Goal: Task Accomplishment & Management: Manage account settings

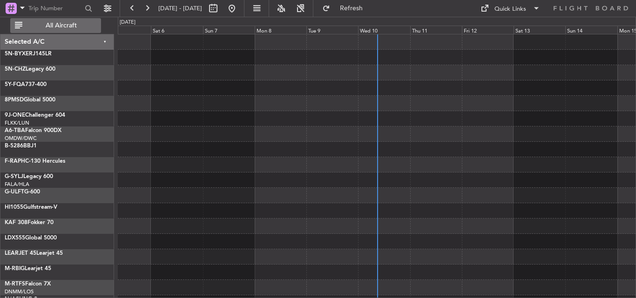
click at [66, 28] on span "All Aircraft" at bounding box center [61, 25] width 74 height 7
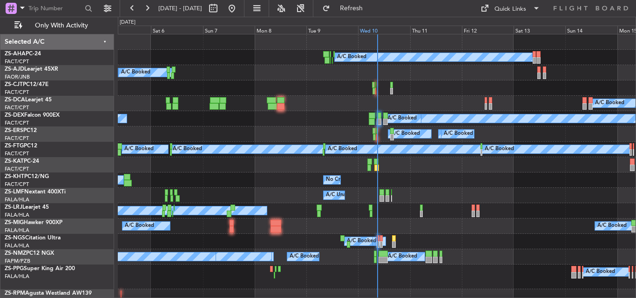
click at [367, 30] on div "Wed 10" at bounding box center [384, 30] width 52 height 8
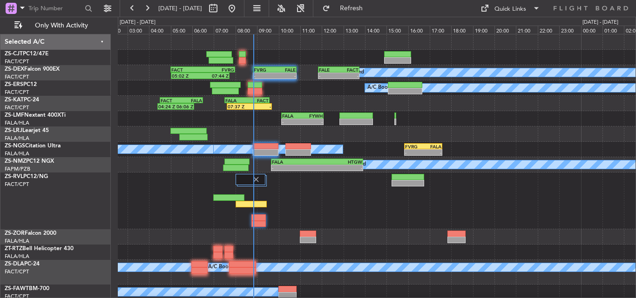
click at [165, 210] on div at bounding box center [377, 201] width 518 height 57
click at [371, 5] on span "Refresh" at bounding box center [351, 8] width 39 height 7
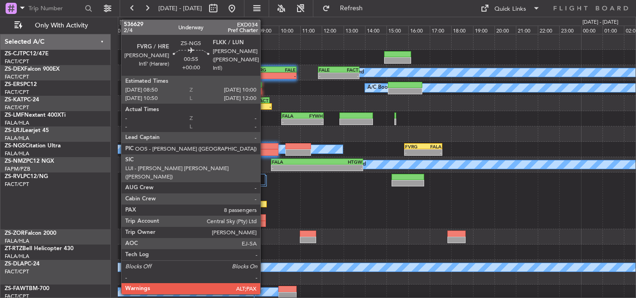
click at [264, 149] on div at bounding box center [266, 152] width 26 height 7
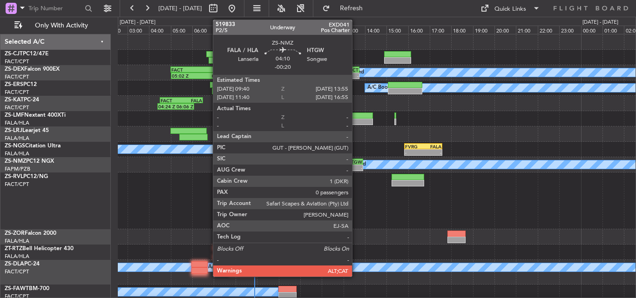
click at [356, 168] on div "-" at bounding box center [339, 168] width 45 height 6
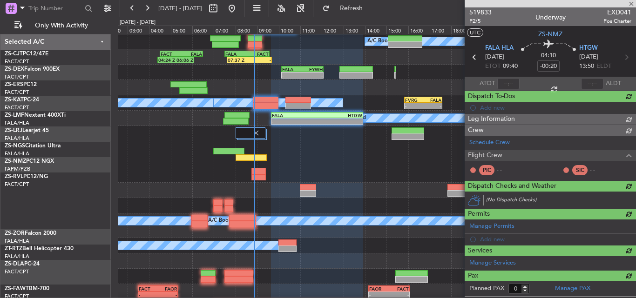
scroll to position [47, 0]
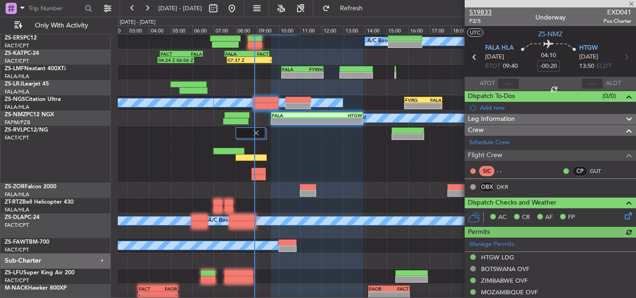
click at [482, 10] on span "519833" at bounding box center [480, 12] width 22 height 10
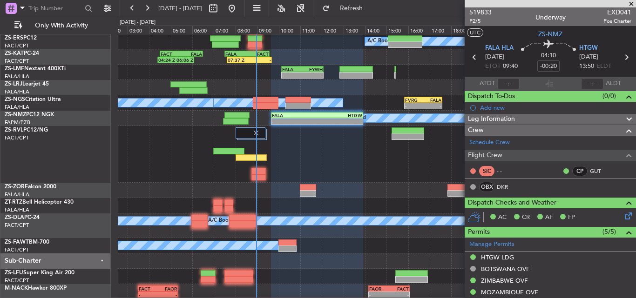
click at [632, 3] on span at bounding box center [630, 4] width 9 height 8
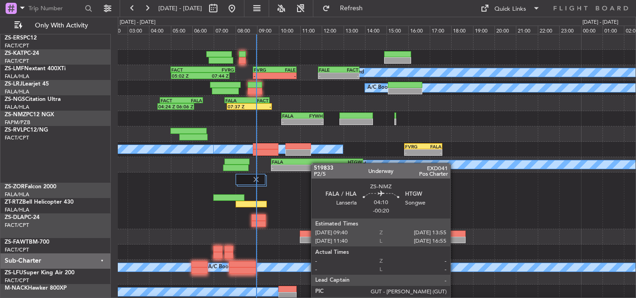
scroll to position [0, 0]
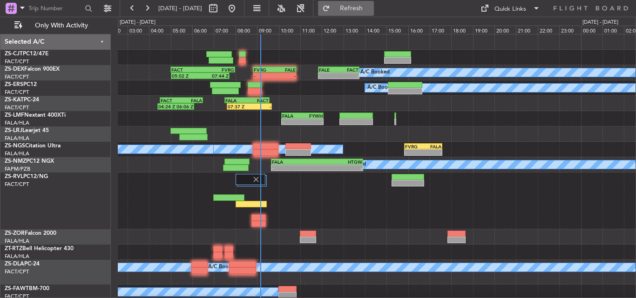
click at [362, 12] on button "Refresh" at bounding box center [346, 8] width 56 height 15
click at [363, 12] on button "Refresh" at bounding box center [346, 8] width 56 height 15
click at [358, 7] on button "Refresh" at bounding box center [346, 8] width 56 height 15
click at [371, 5] on span "Refresh" at bounding box center [351, 8] width 39 height 7
click at [365, 6] on span "Refresh" at bounding box center [351, 8] width 39 height 7
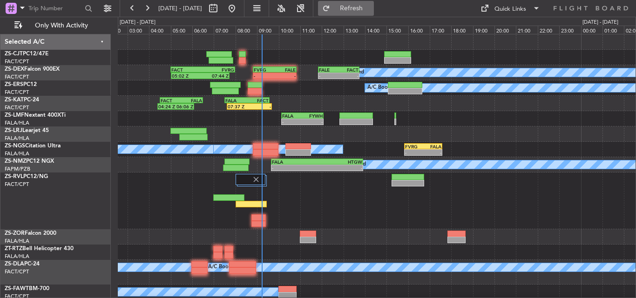
click at [371, 6] on span "Refresh" at bounding box center [351, 8] width 39 height 7
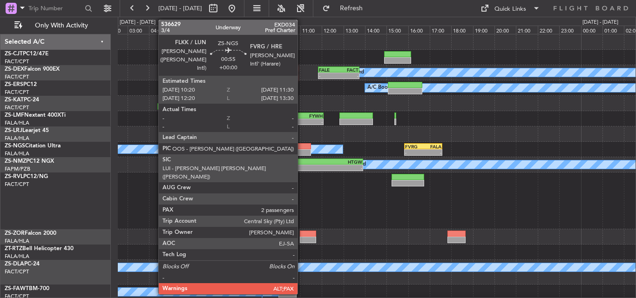
click at [302, 150] on div at bounding box center [298, 152] width 26 height 7
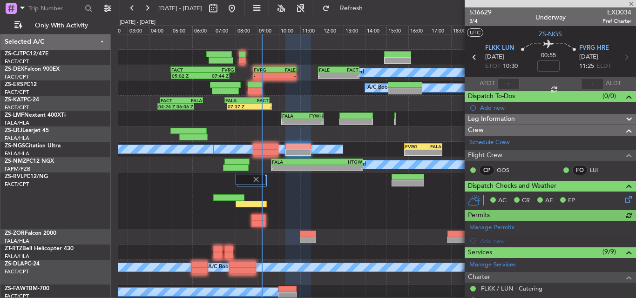
scroll to position [178, 0]
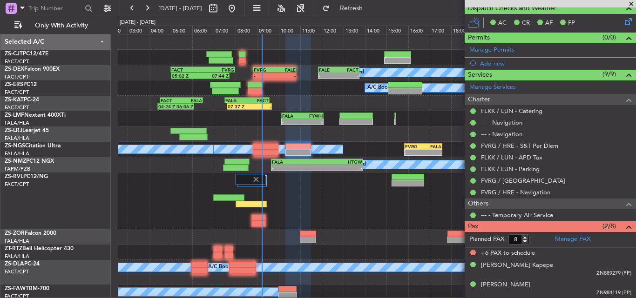
click at [629, 3] on span at bounding box center [630, 4] width 9 height 8
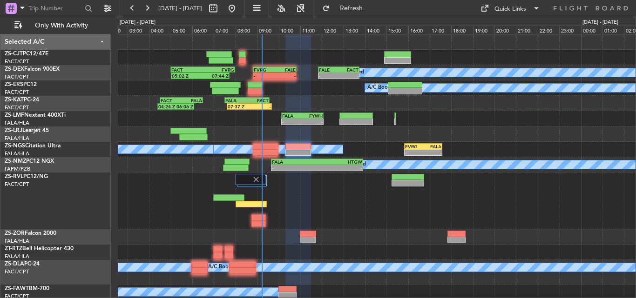
type input "0"
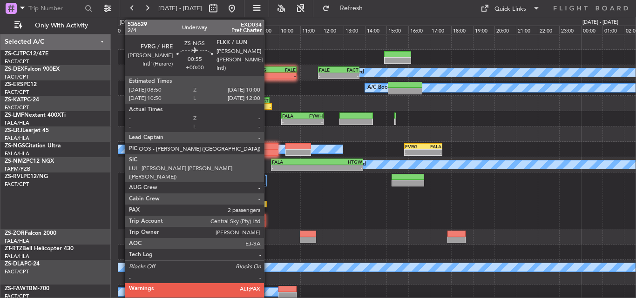
click at [268, 148] on div at bounding box center [266, 146] width 26 height 7
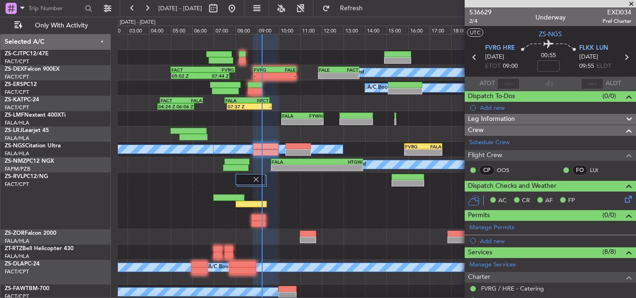
click at [635, 0] on html "[DATE] - [DATE] Refresh Quick Links Only With Activity A/C Booked A/C Booked 05…" at bounding box center [318, 149] width 636 height 298
click at [635, 5] on span at bounding box center [630, 4] width 9 height 8
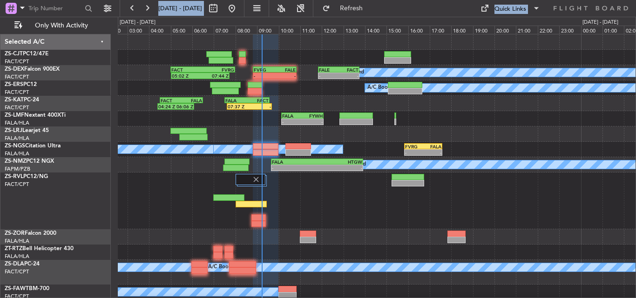
type input "0"
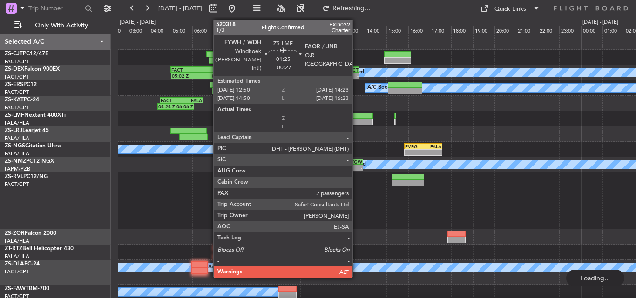
click at [357, 118] on div at bounding box center [356, 116] width 34 height 7
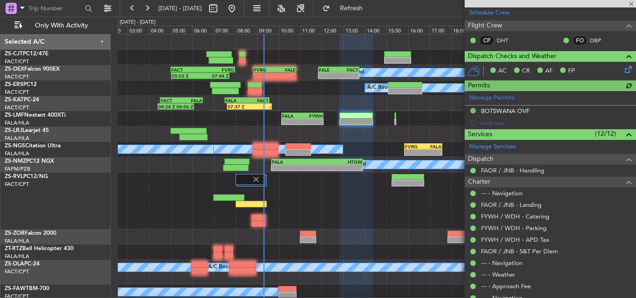
scroll to position [215, 0]
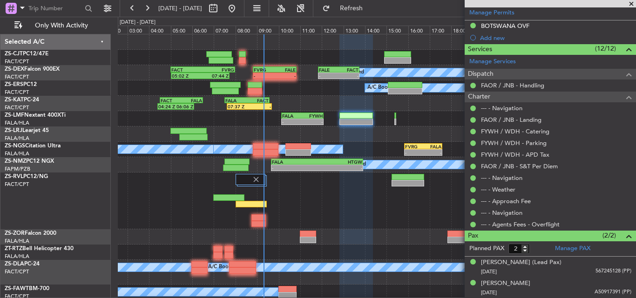
click at [631, 3] on span at bounding box center [630, 4] width 9 height 8
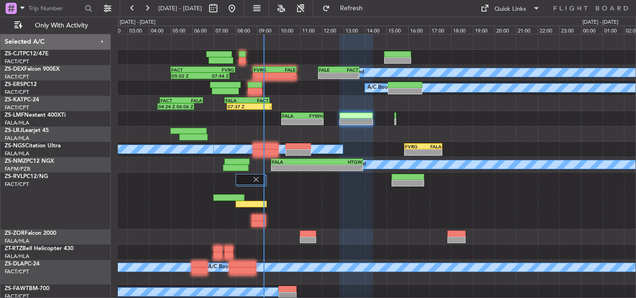
type input "0"
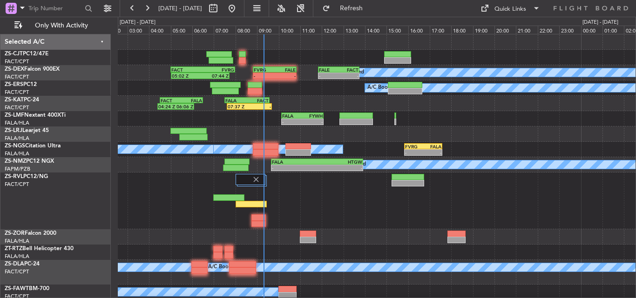
scroll to position [0, 0]
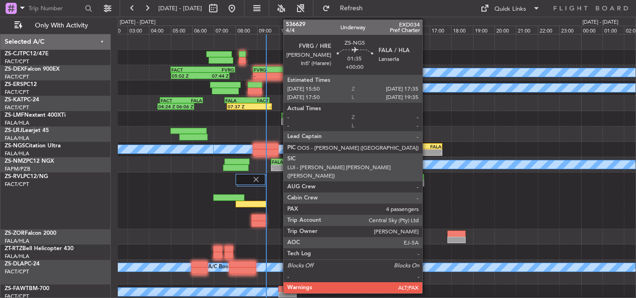
click at [426, 153] on div "-" at bounding box center [432, 153] width 18 height 6
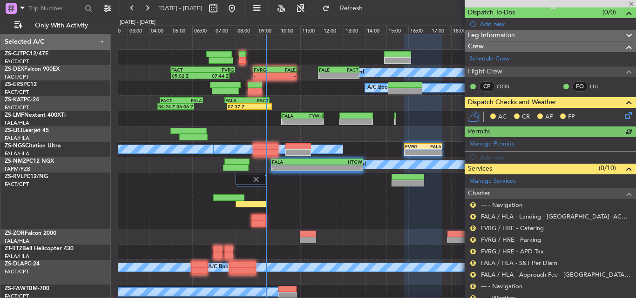
scroll to position [93, 0]
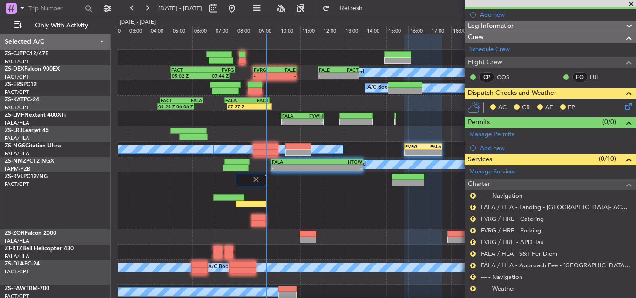
click at [623, 103] on icon at bounding box center [626, 104] width 7 height 7
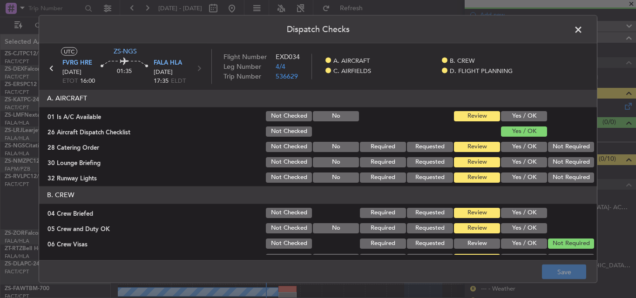
click at [517, 113] on button "Yes / OK" at bounding box center [524, 116] width 46 height 10
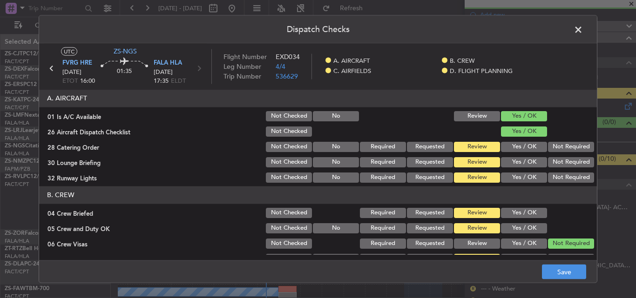
drag, startPoint x: 574, startPoint y: 153, endPoint x: 563, endPoint y: 166, distance: 16.9
click at [574, 154] on section "A. AIRCRAFT 01 Is A/C Available Not Checked No Review Yes / OK 26 Aircraft Disp…" at bounding box center [318, 136] width 558 height 94
click at [554, 146] on button "Not Required" at bounding box center [571, 146] width 46 height 10
drag, startPoint x: 557, startPoint y: 164, endPoint x: 558, endPoint y: 177, distance: 13.1
click at [557, 164] on button "Not Required" at bounding box center [571, 162] width 46 height 10
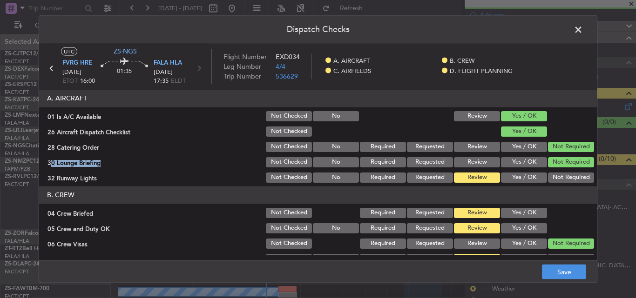
click at [558, 178] on button "Not Required" at bounding box center [571, 177] width 46 height 10
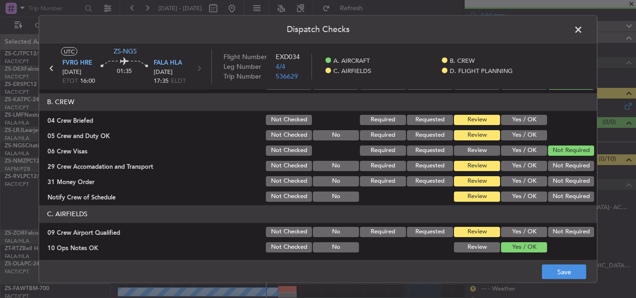
drag, startPoint x: 528, startPoint y: 102, endPoint x: 526, endPoint y: 112, distance: 10.0
click at [527, 107] on header "B. CREW" at bounding box center [318, 102] width 558 height 18
click at [523, 125] on div "Yes / OK" at bounding box center [522, 119] width 47 height 13
click at [521, 134] on button "Yes / OK" at bounding box center [524, 135] width 46 height 10
click at [521, 115] on button "Yes / OK" at bounding box center [524, 120] width 46 height 10
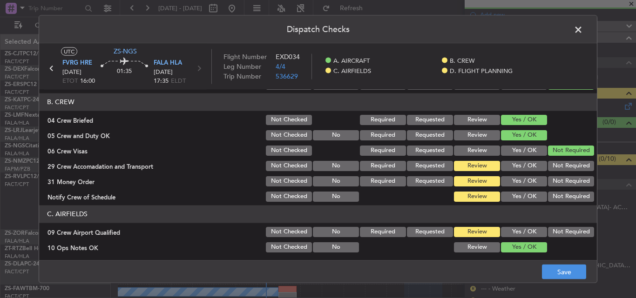
click at [551, 168] on button "Not Required" at bounding box center [571, 166] width 46 height 10
click at [552, 179] on button "Not Required" at bounding box center [571, 181] width 46 height 10
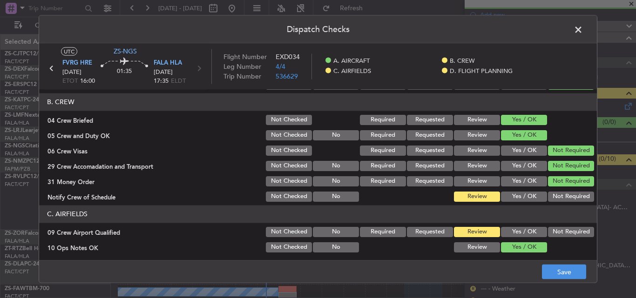
click at [551, 197] on button "Not Required" at bounding box center [571, 196] width 46 height 10
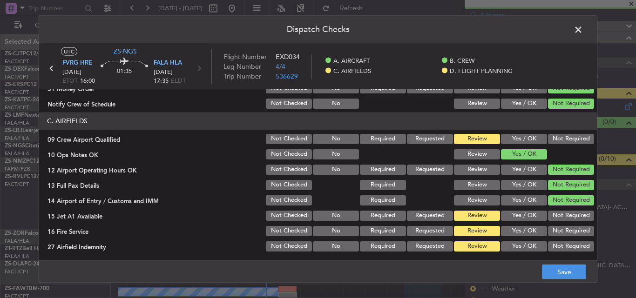
click at [567, 138] on button "Not Required" at bounding box center [571, 139] width 46 height 10
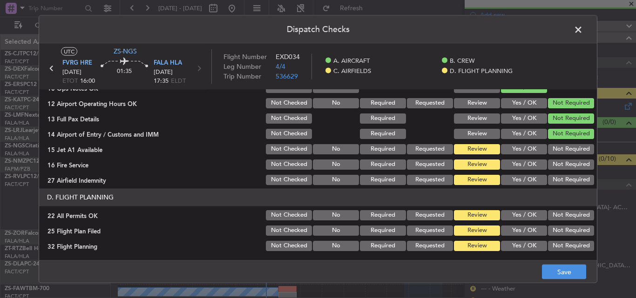
drag, startPoint x: 562, startPoint y: 152, endPoint x: 562, endPoint y: 160, distance: 7.9
click at [562, 153] on button "Not Required" at bounding box center [571, 149] width 46 height 10
drag, startPoint x: 562, startPoint y: 163, endPoint x: 562, endPoint y: 169, distance: 6.1
click at [562, 164] on button "Not Required" at bounding box center [571, 164] width 46 height 10
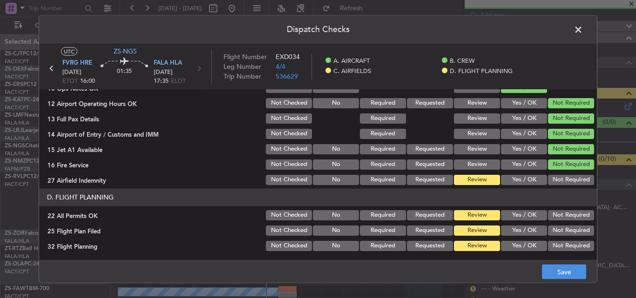
click at [562, 173] on section "C. AIRFIELDS 09 Crew Airport Qualified Not Checked No Required Requested Review…" at bounding box center [318, 116] width 558 height 141
click at [557, 182] on button "Not Required" at bounding box center [571, 180] width 46 height 10
click at [552, 218] on button "Not Required" at bounding box center [571, 215] width 46 height 10
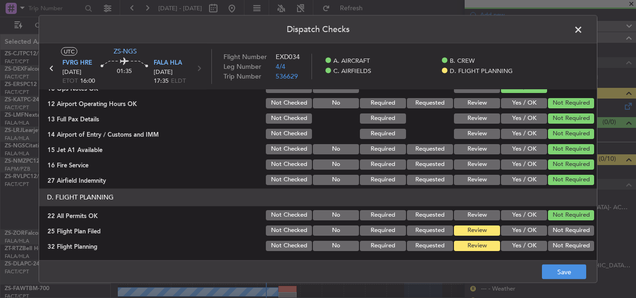
click at [532, 229] on button "Yes / OK" at bounding box center [524, 230] width 46 height 10
click at [528, 245] on button "Yes / OK" at bounding box center [524, 246] width 46 height 10
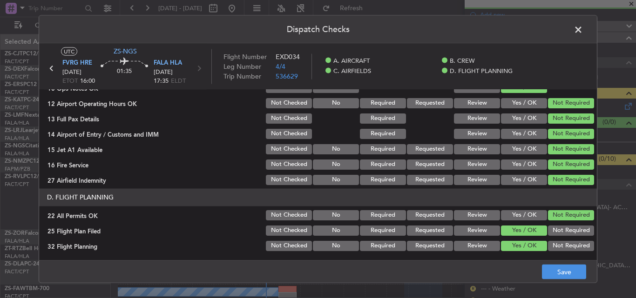
click at [577, 285] on div "Dispatch Checks UTC ZS-NGS FVRG HRE [DATE] ETOT 16:00 01:35 FALA HLA [DATE] 17:…" at bounding box center [318, 149] width 636 height 298
click at [566, 273] on button "Save" at bounding box center [564, 272] width 44 height 15
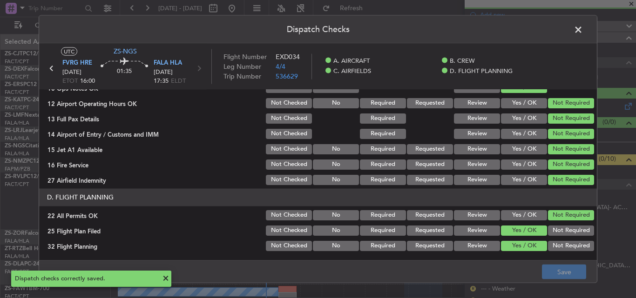
click at [583, 30] on span at bounding box center [583, 31] width 0 height 19
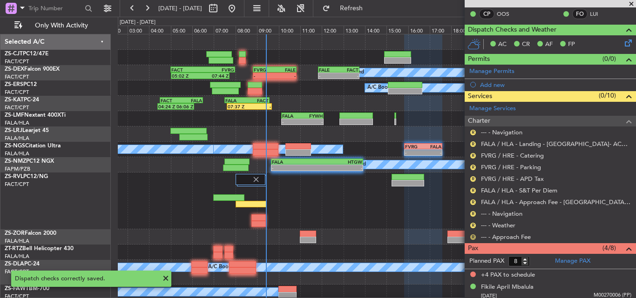
scroll to position [140, 0]
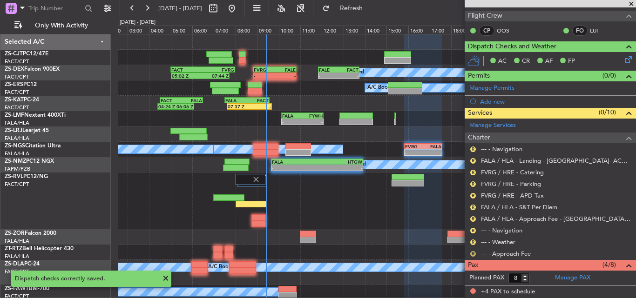
click at [471, 255] on button "R" at bounding box center [473, 254] width 6 height 6
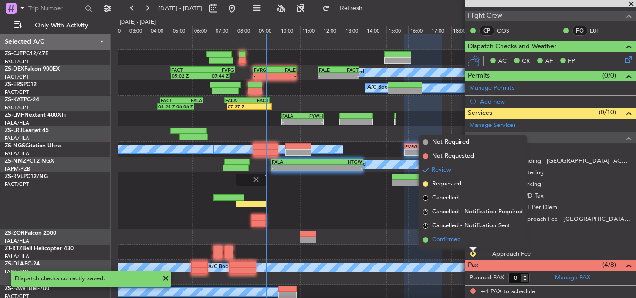
click at [461, 241] on li "Confirmed" at bounding box center [473, 240] width 108 height 14
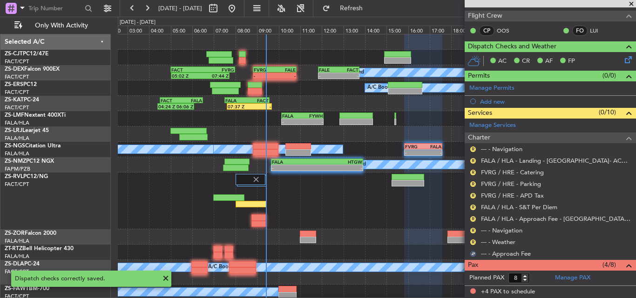
drag, startPoint x: 471, startPoint y: 242, endPoint x: 466, endPoint y: 236, distance: 8.0
click at [467, 242] on div "R --- - Weather" at bounding box center [550, 242] width 171 height 12
click at [474, 240] on button "R" at bounding box center [473, 243] width 6 height 6
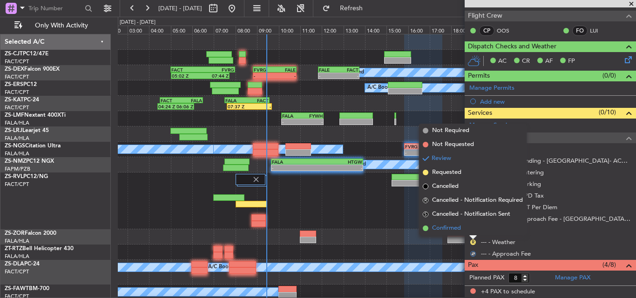
click at [466, 230] on li "Confirmed" at bounding box center [473, 229] width 108 height 14
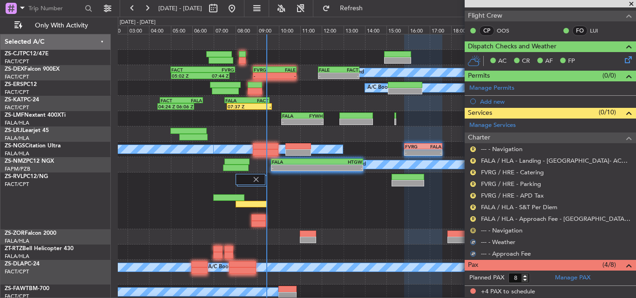
click at [473, 230] on button "R" at bounding box center [473, 231] width 6 height 6
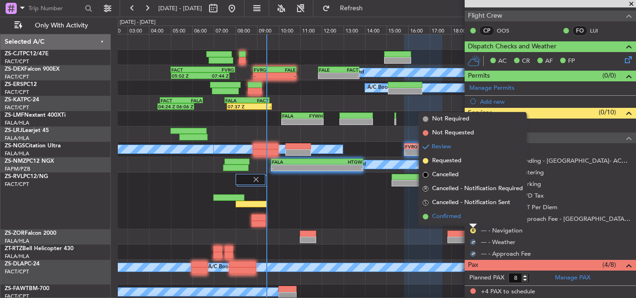
click at [470, 221] on li "Confirmed" at bounding box center [473, 217] width 108 height 14
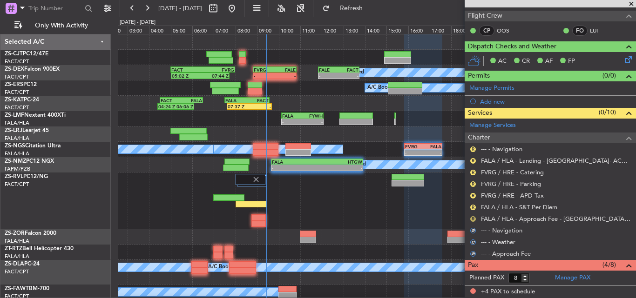
click at [472, 221] on button "R" at bounding box center [473, 219] width 6 height 6
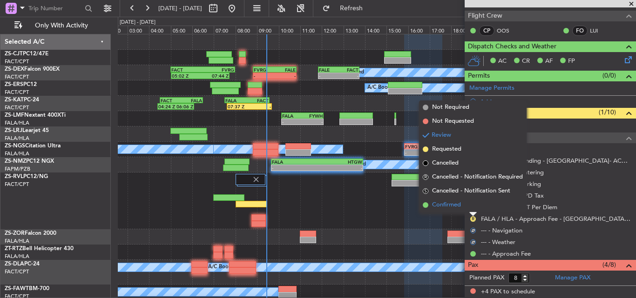
click at [470, 207] on li "Confirmed" at bounding box center [473, 205] width 108 height 14
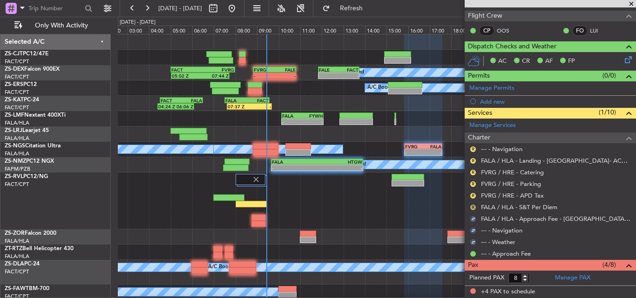
click at [473, 207] on button "R" at bounding box center [473, 208] width 6 height 6
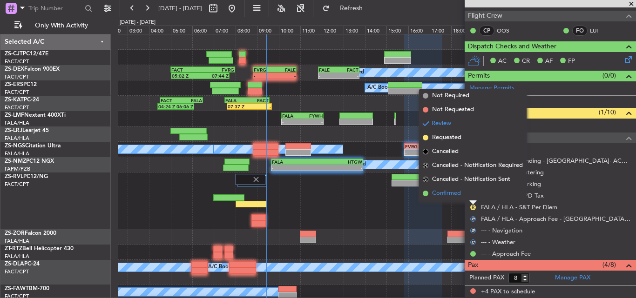
click at [468, 194] on li "Confirmed" at bounding box center [473, 194] width 108 height 14
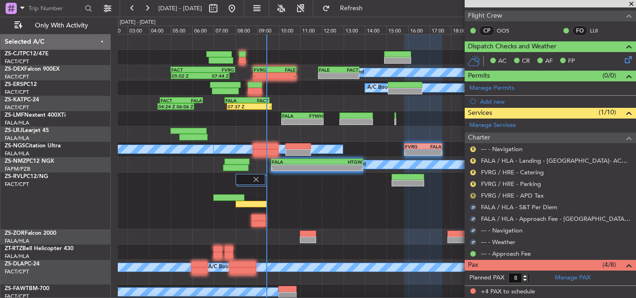
click at [473, 195] on button "R" at bounding box center [473, 196] width 6 height 6
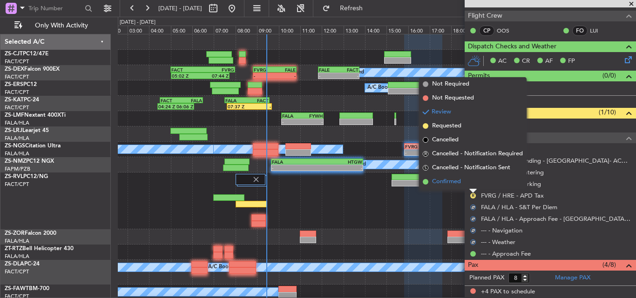
click at [471, 186] on li "Confirmed" at bounding box center [473, 182] width 108 height 14
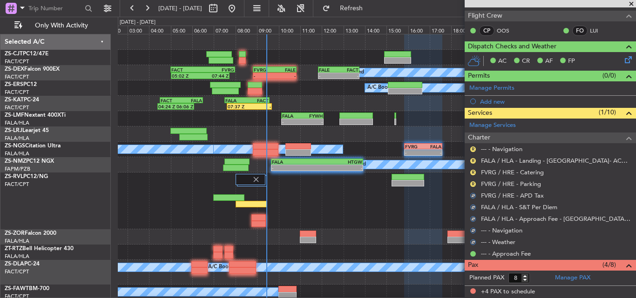
scroll to position [93, 0]
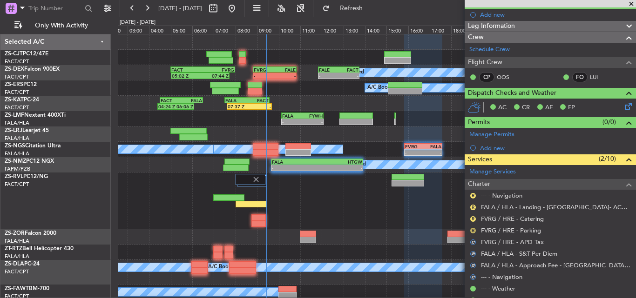
click at [474, 232] on button "R" at bounding box center [473, 231] width 6 height 6
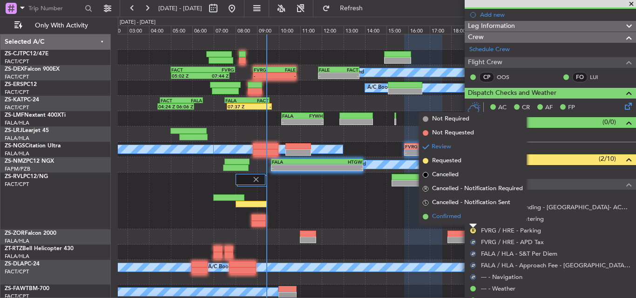
click at [460, 220] on span "Confirmed" at bounding box center [446, 216] width 29 height 9
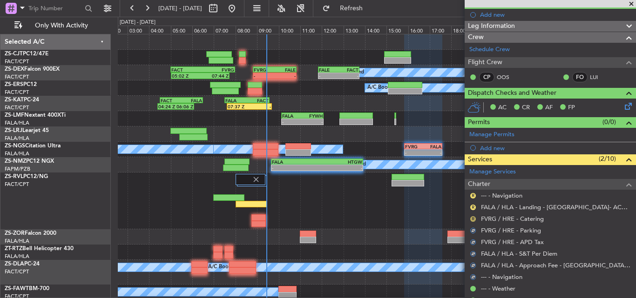
click at [473, 217] on button "R" at bounding box center [473, 219] width 6 height 6
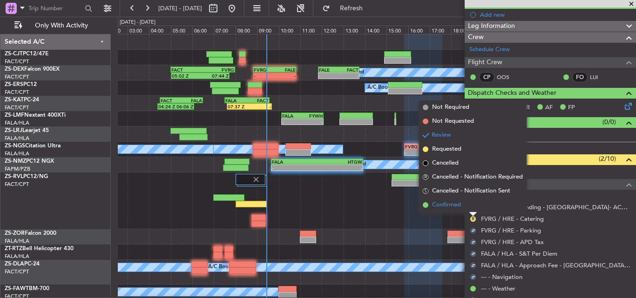
click at [471, 209] on li "Confirmed" at bounding box center [473, 205] width 108 height 14
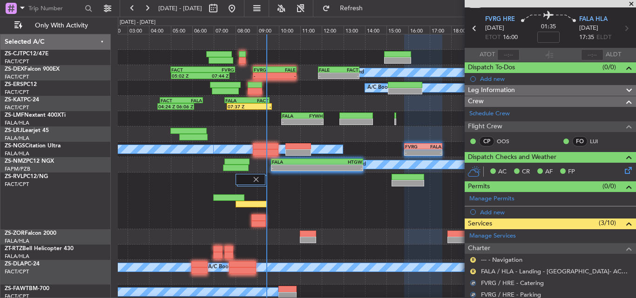
scroll to position [47, 0]
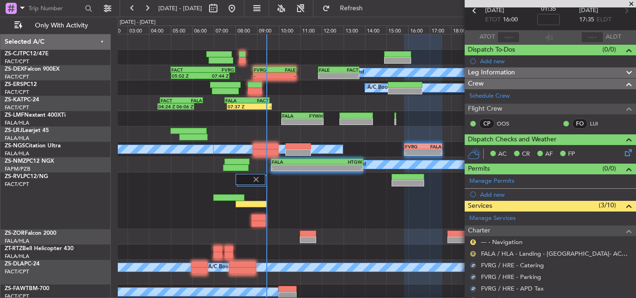
click at [471, 252] on button "R" at bounding box center [473, 254] width 6 height 6
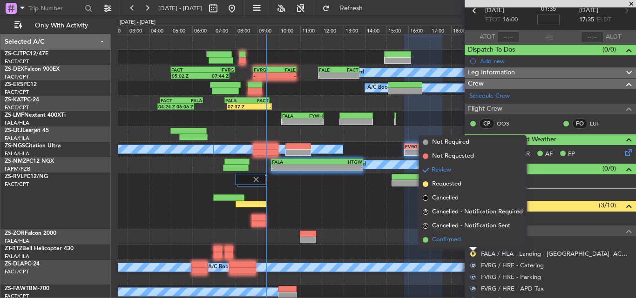
click at [460, 242] on span "Confirmed" at bounding box center [446, 240] width 29 height 9
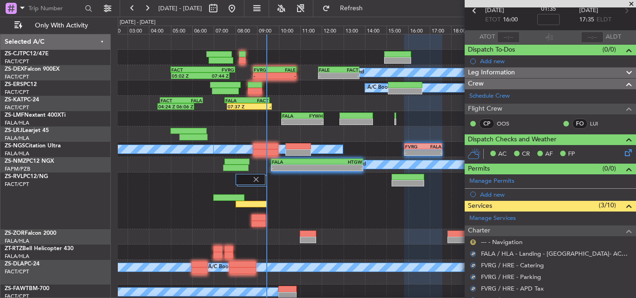
click at [472, 241] on button "R" at bounding box center [473, 243] width 6 height 6
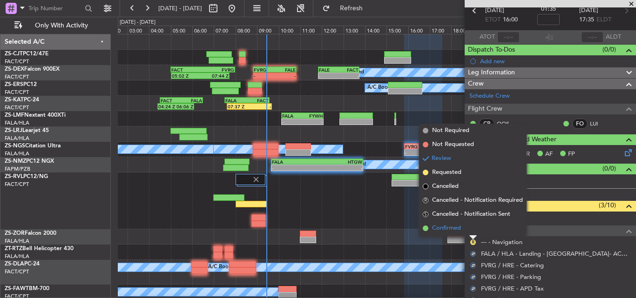
click at [464, 229] on li "Confirmed" at bounding box center [473, 229] width 108 height 14
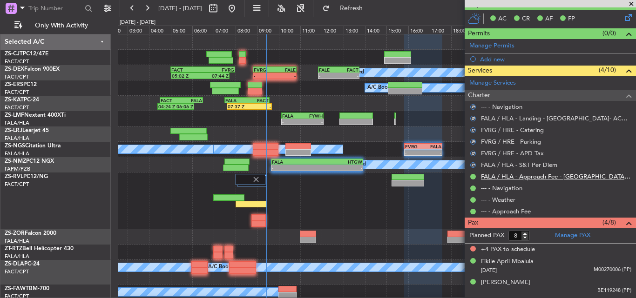
scroll to position [219, 0]
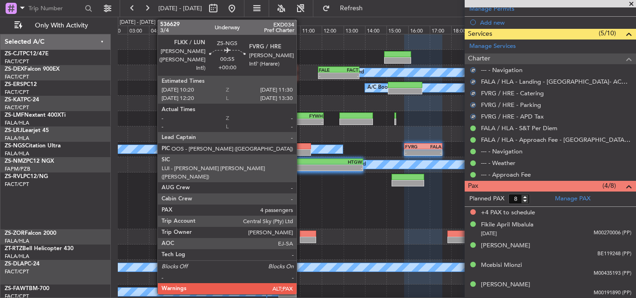
click at [301, 149] on div at bounding box center [298, 152] width 26 height 7
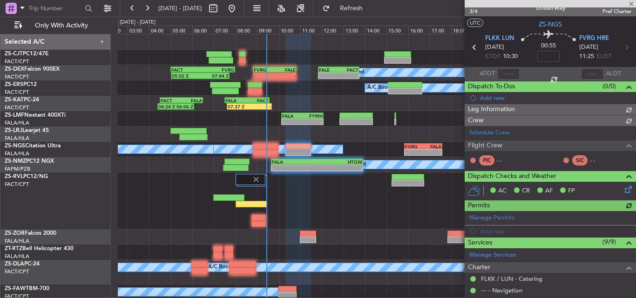
scroll to position [217, 0]
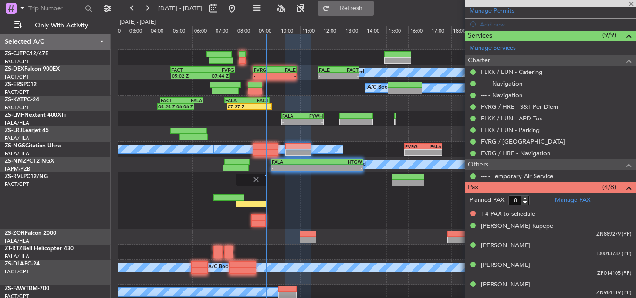
click at [371, 3] on button "Refresh" at bounding box center [346, 8] width 56 height 15
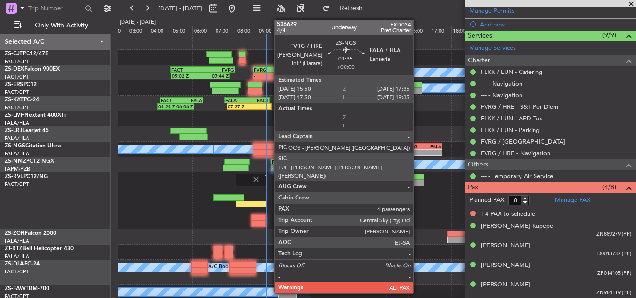
click at [418, 148] on div "FVRG" at bounding box center [414, 147] width 18 height 6
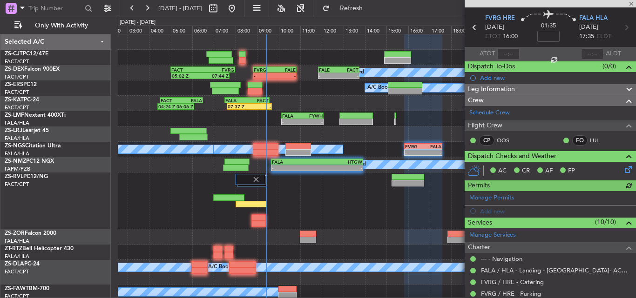
scroll to position [0, 0]
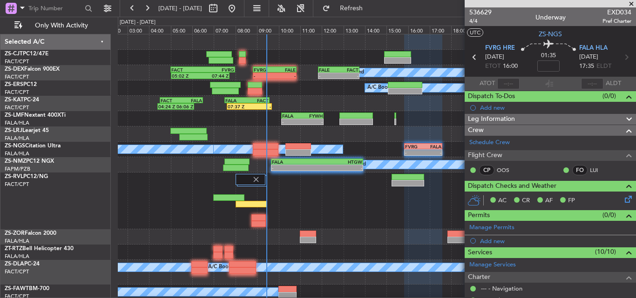
click at [629, 3] on span at bounding box center [630, 4] width 9 height 8
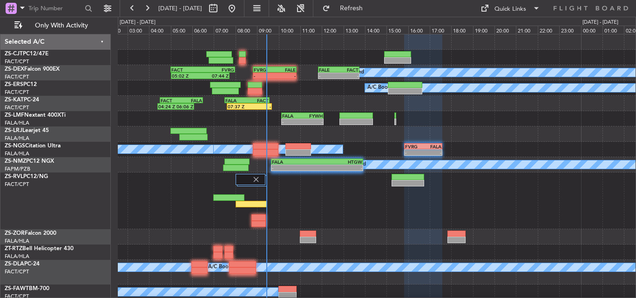
type input "0"
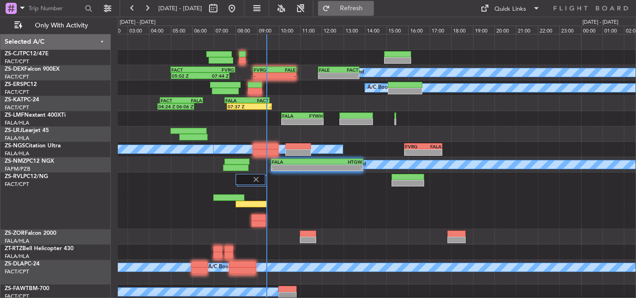
click at [371, 10] on span "Refresh" at bounding box center [351, 8] width 39 height 7
click at [374, 13] on button "Refresh" at bounding box center [346, 8] width 56 height 15
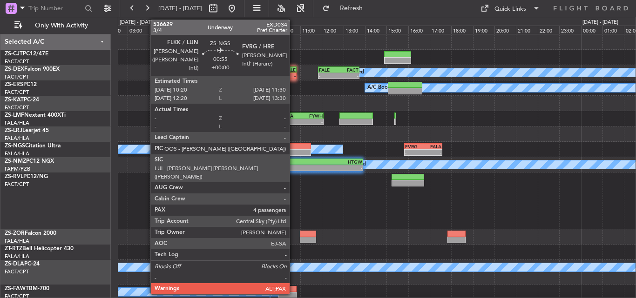
click at [294, 148] on div at bounding box center [298, 146] width 26 height 7
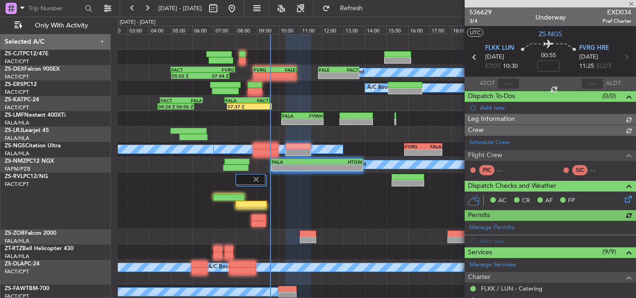
scroll to position [217, 0]
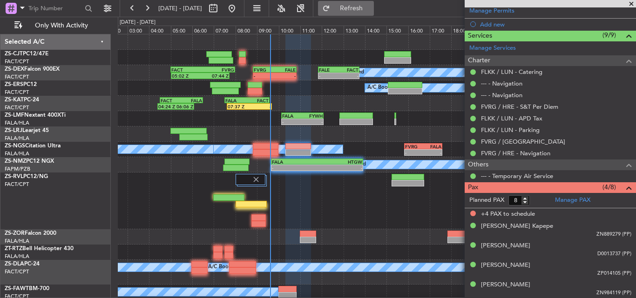
drag, startPoint x: 377, startPoint y: 12, endPoint x: 371, endPoint y: 12, distance: 5.1
click at [371, 12] on span "Refresh" at bounding box center [351, 8] width 39 height 7
click at [628, 3] on span at bounding box center [630, 4] width 9 height 8
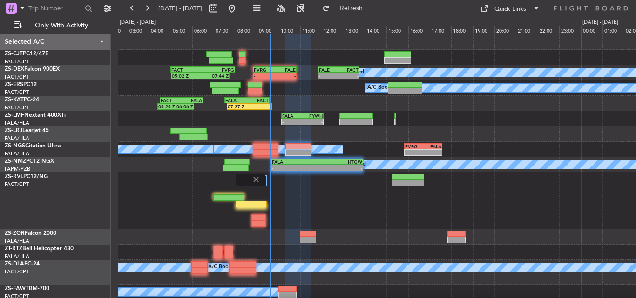
type input "0"
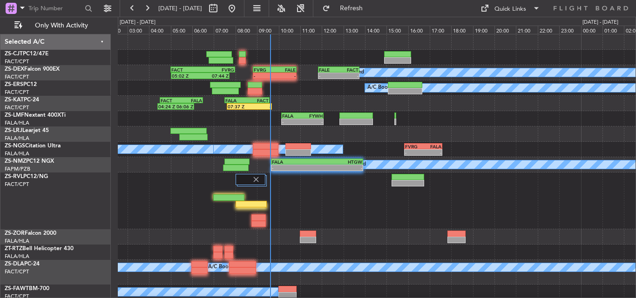
scroll to position [0, 0]
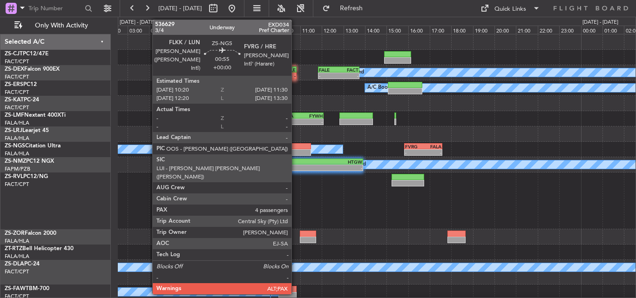
click at [296, 148] on div at bounding box center [298, 146] width 26 height 7
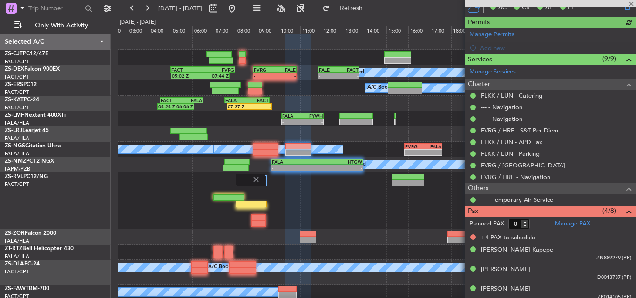
scroll to position [217, 0]
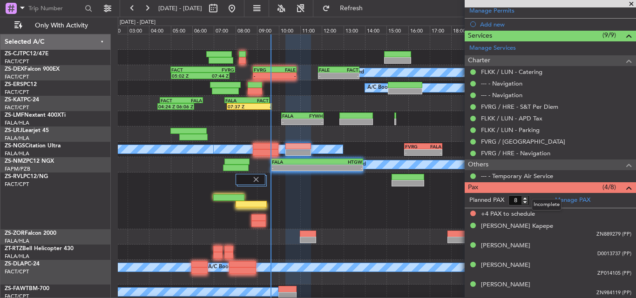
click at [525, 202] on mat-tooltip-component "Incomplete" at bounding box center [546, 205] width 43 height 25
click at [627, 5] on span at bounding box center [630, 4] width 9 height 8
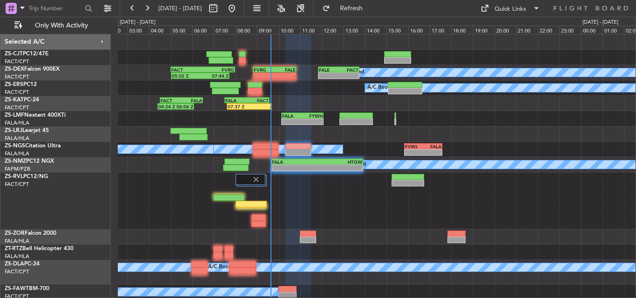
type input "0"
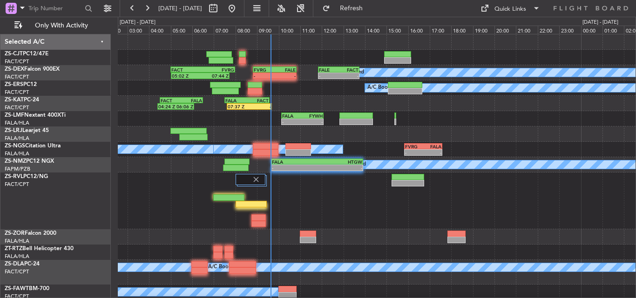
scroll to position [0, 0]
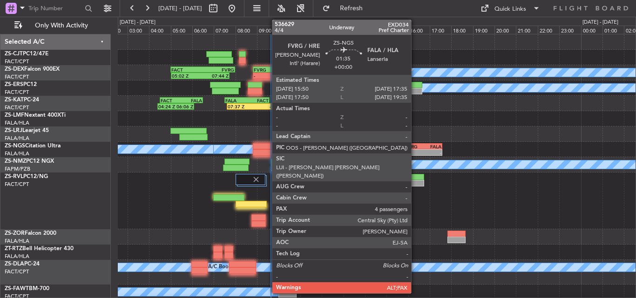
click at [415, 146] on div "FVRG" at bounding box center [414, 147] width 18 height 6
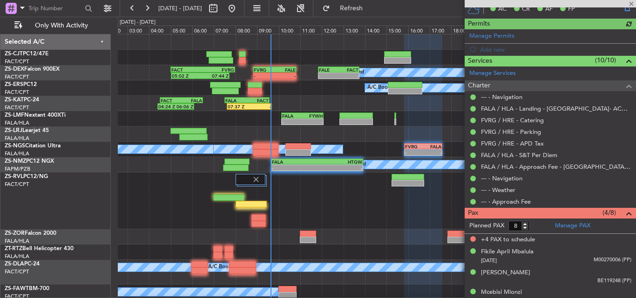
scroll to position [219, 0]
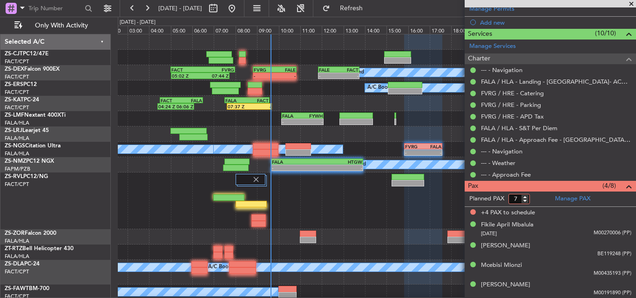
click at [525, 201] on input "7" at bounding box center [518, 199] width 21 height 10
click at [525, 201] on input "6" at bounding box center [518, 199] width 21 height 10
click at [525, 201] on input "5" at bounding box center [518, 199] width 21 height 10
type input "4"
click at [525, 201] on input "4" at bounding box center [518, 199] width 21 height 10
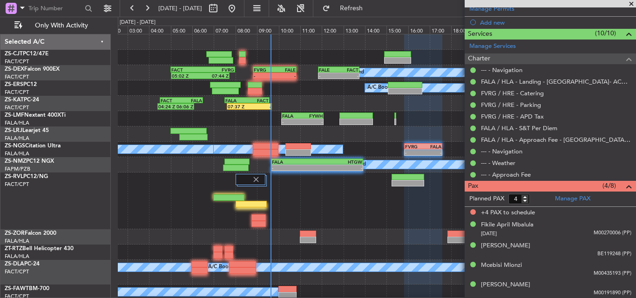
click at [536, 198] on form "Planned PAX 4" at bounding box center [508, 199] width 86 height 15
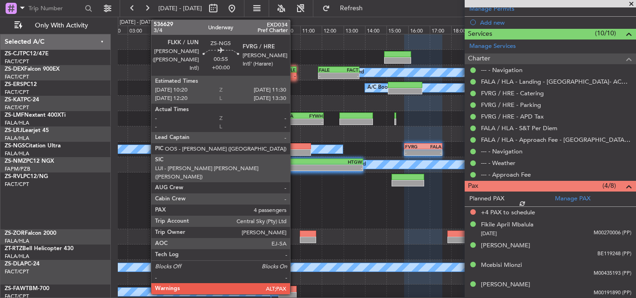
scroll to position [207, 0]
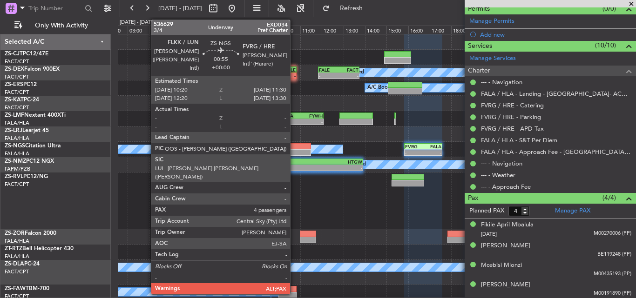
click at [294, 148] on div at bounding box center [298, 146] width 26 height 7
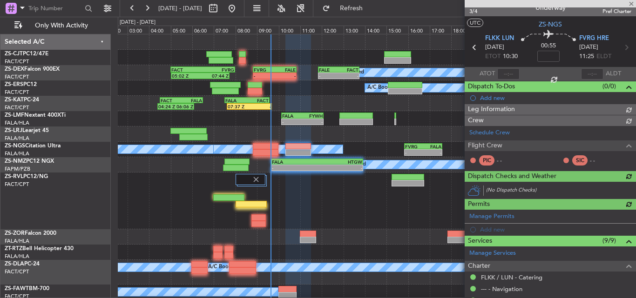
scroll to position [217, 0]
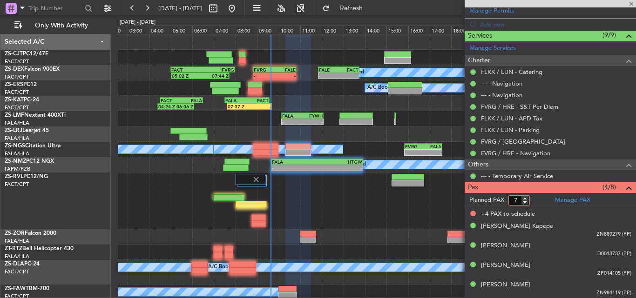
click at [525, 202] on input "7" at bounding box center [518, 200] width 21 height 10
click at [525, 202] on input "6" at bounding box center [518, 200] width 21 height 10
click at [525, 202] on input "5" at bounding box center [518, 200] width 21 height 10
type input "4"
click at [525, 202] on input "4" at bounding box center [518, 200] width 21 height 10
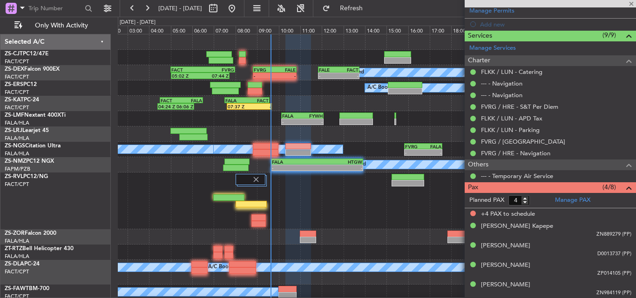
click at [535, 201] on form "Planned PAX 4" at bounding box center [508, 200] width 86 height 15
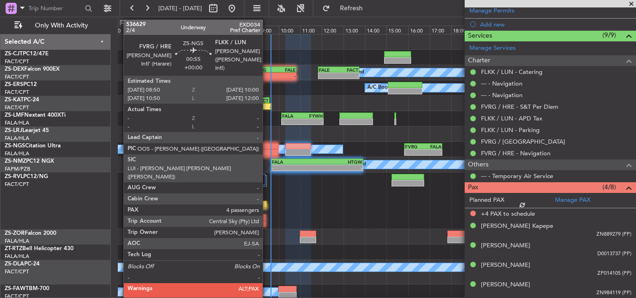
scroll to position [205, 0]
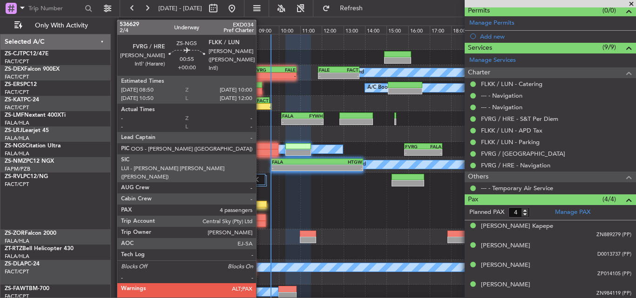
click at [260, 151] on div at bounding box center [266, 152] width 26 height 7
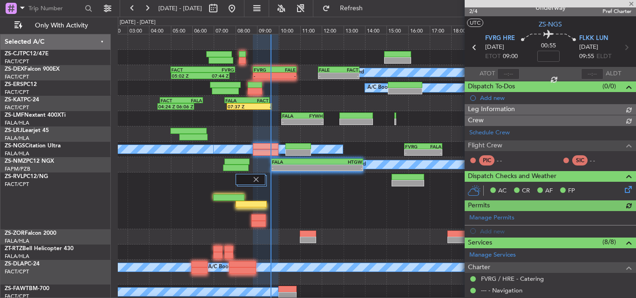
scroll to position [194, 0]
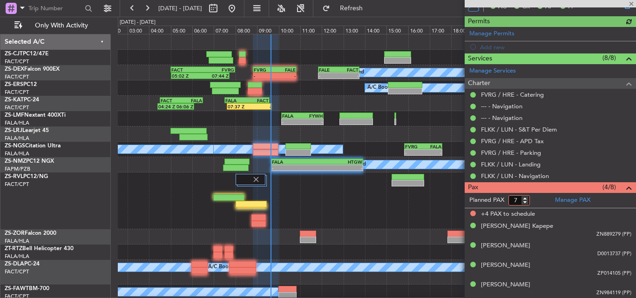
click at [525, 202] on input "7" at bounding box center [518, 200] width 21 height 10
click at [525, 202] on input "6" at bounding box center [518, 200] width 21 height 10
click at [525, 202] on input "5" at bounding box center [518, 200] width 21 height 10
type input "4"
click at [525, 202] on input "4" at bounding box center [518, 200] width 21 height 10
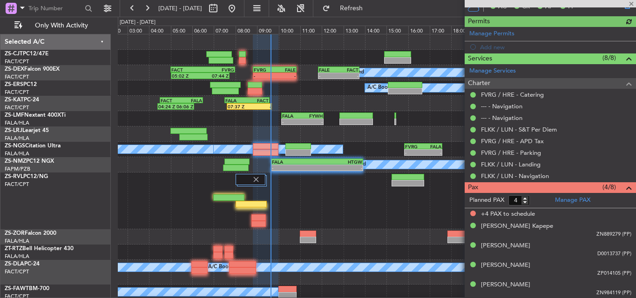
click at [537, 198] on form "Planned PAX 4" at bounding box center [508, 200] width 86 height 15
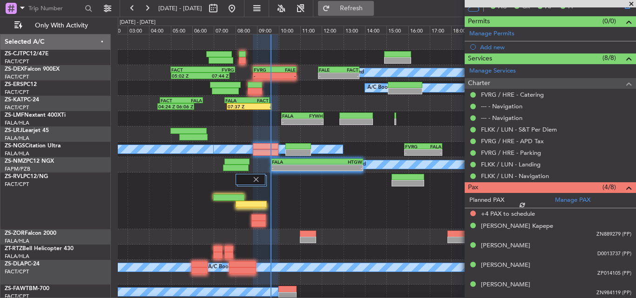
scroll to position [182, 0]
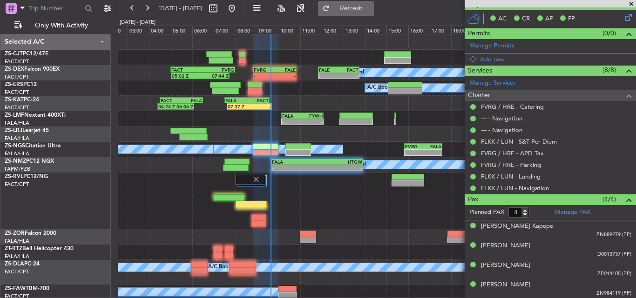
click at [371, 9] on span "Refresh" at bounding box center [351, 8] width 39 height 7
click at [630, 6] on span at bounding box center [630, 4] width 9 height 8
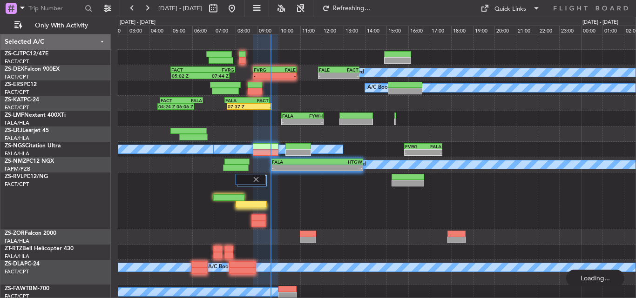
type input "0"
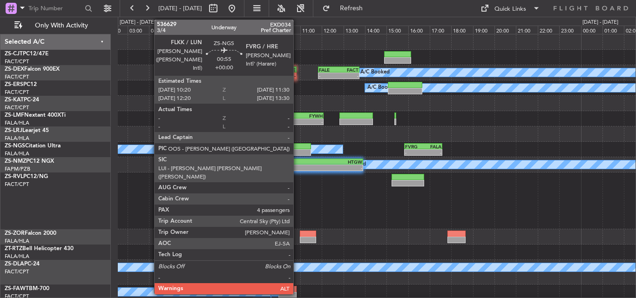
click at [297, 145] on div at bounding box center [298, 146] width 26 height 7
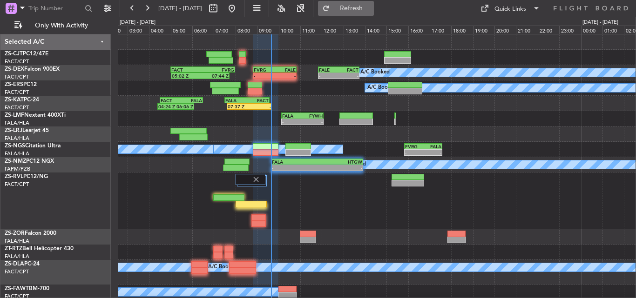
click at [371, 5] on span "Refresh" at bounding box center [351, 8] width 39 height 7
click at [355, 7] on button "Refresh" at bounding box center [346, 8] width 56 height 15
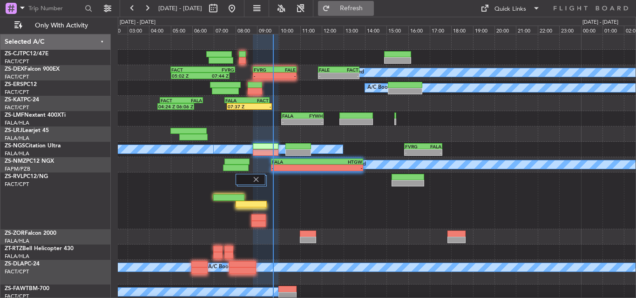
click at [360, 8] on button "Refresh" at bounding box center [346, 8] width 56 height 15
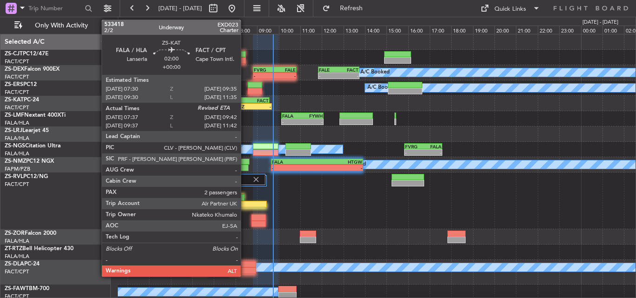
click at [245, 105] on div "07:37 Z" at bounding box center [239, 107] width 22 height 6
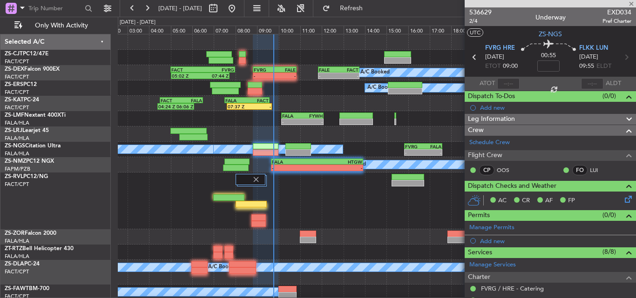
type input "07:37"
type input "2"
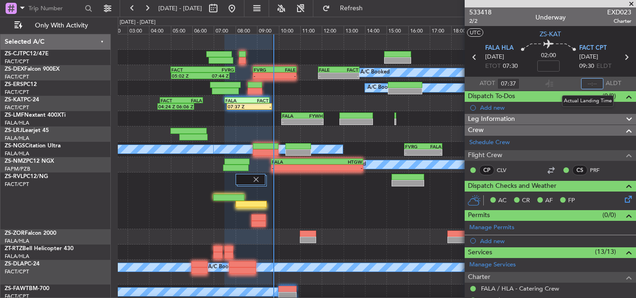
click at [586, 83] on input "text" at bounding box center [592, 83] width 22 height 11
type input "09:45"
click at [631, 4] on span at bounding box center [630, 4] width 9 height 8
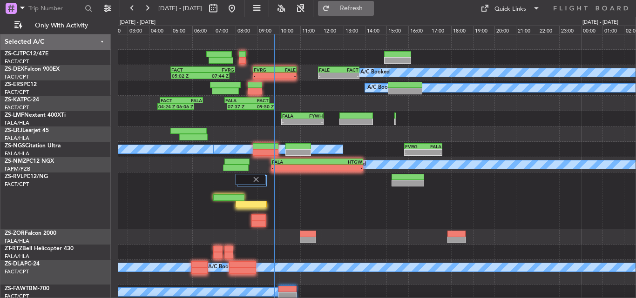
click at [364, 9] on span "Refresh" at bounding box center [351, 8] width 39 height 7
click at [363, 4] on button "Refresh" at bounding box center [346, 8] width 56 height 15
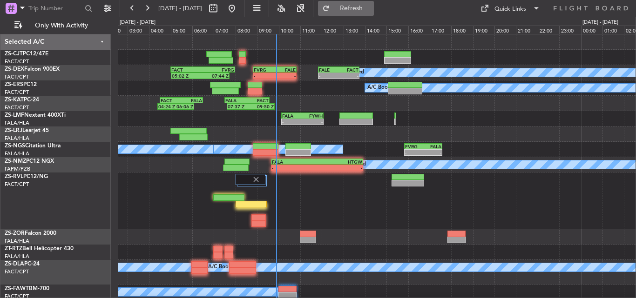
click at [371, 9] on span "Refresh" at bounding box center [351, 8] width 39 height 7
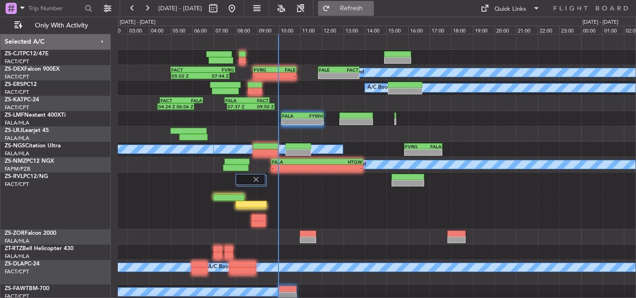
click at [356, 9] on button "Refresh" at bounding box center [346, 8] width 56 height 15
click at [371, 5] on span "Refresh" at bounding box center [351, 8] width 39 height 7
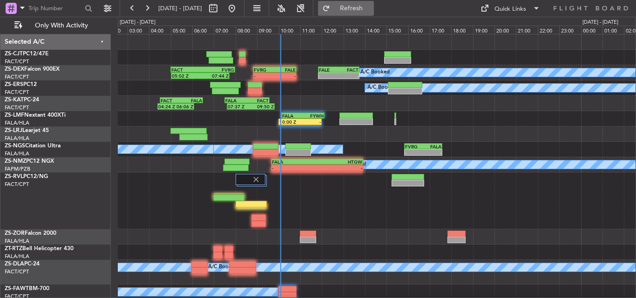
click at [371, 7] on span "Refresh" at bounding box center [351, 8] width 39 height 7
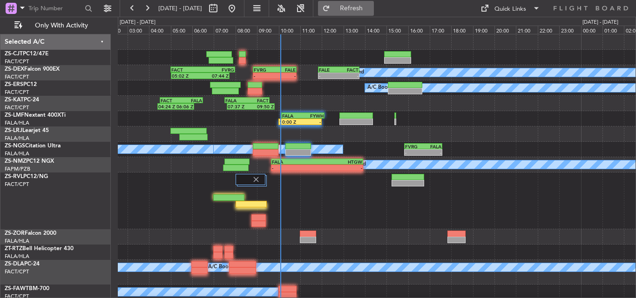
click at [364, 13] on button "Refresh" at bounding box center [346, 8] width 56 height 15
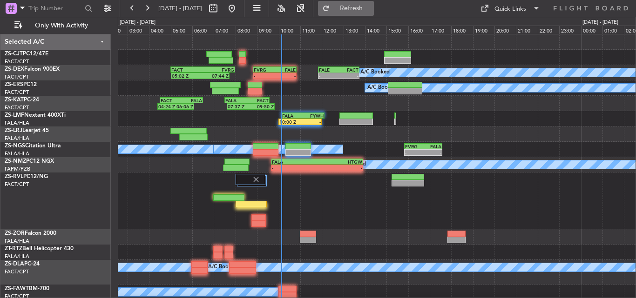
click at [374, 15] on button "Refresh" at bounding box center [346, 8] width 56 height 15
click at [371, 8] on span "Refresh" at bounding box center [351, 8] width 39 height 7
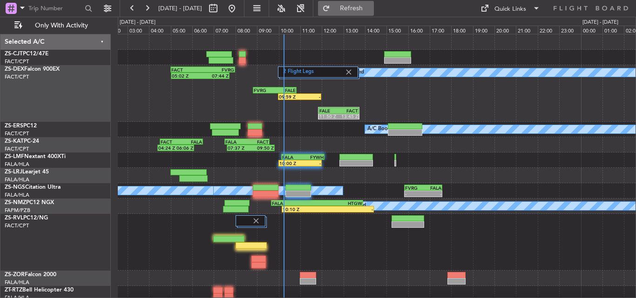
click at [364, 14] on button "Refresh" at bounding box center [346, 8] width 56 height 15
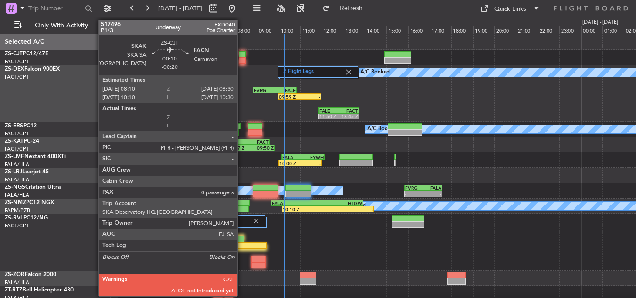
click at [242, 59] on div at bounding box center [242, 60] width 7 height 7
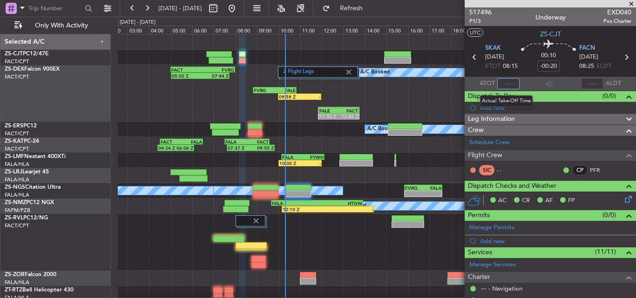
click at [513, 80] on input "text" at bounding box center [508, 83] width 22 height 11
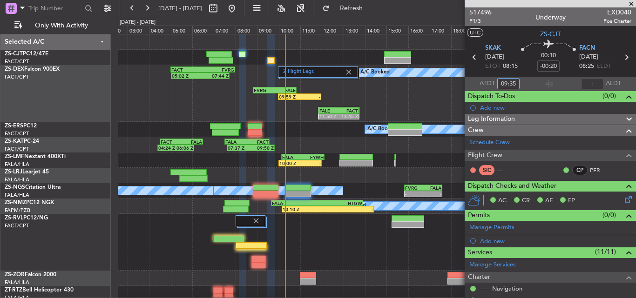
type input "09:35"
click at [593, 82] on input "text" at bounding box center [592, 83] width 22 height 11
type input "09:47"
click at [630, 3] on span at bounding box center [630, 4] width 9 height 8
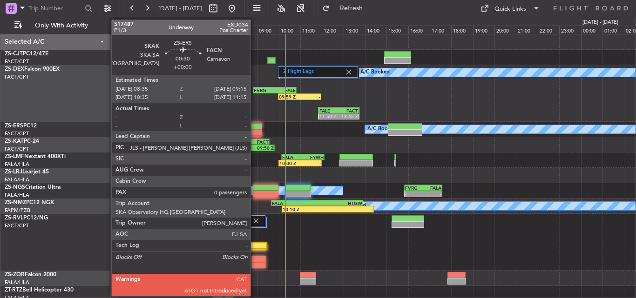
click at [255, 127] on div at bounding box center [255, 126] width 14 height 7
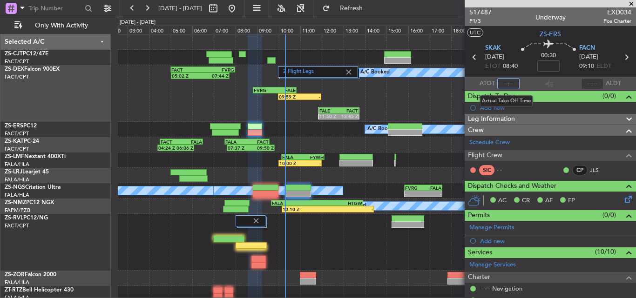
click at [508, 82] on input "text" at bounding box center [508, 83] width 22 height 11
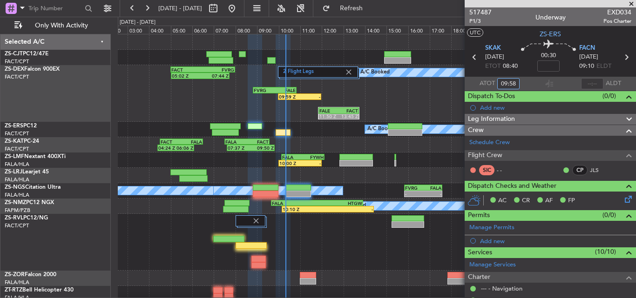
type input "09:58"
click at [594, 84] on input "text" at bounding box center [592, 83] width 22 height 11
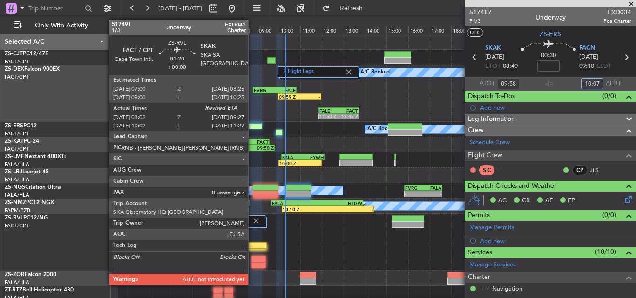
click at [252, 247] on div at bounding box center [251, 245] width 31 height 7
type input "10:07"
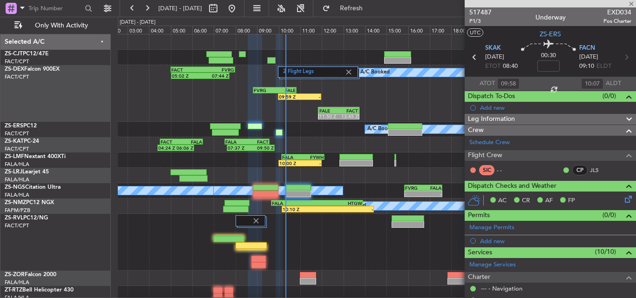
type input "08:02"
type input "8"
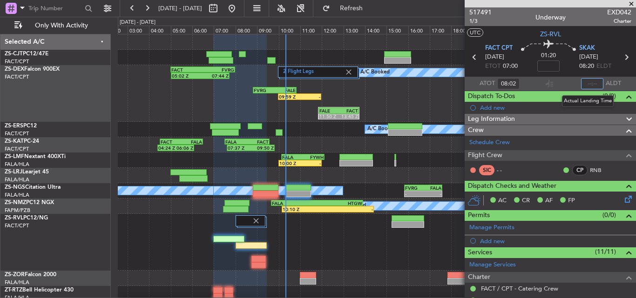
click at [589, 83] on input "text" at bounding box center [592, 83] width 22 height 11
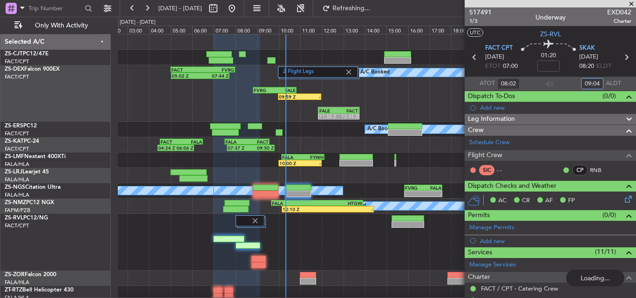
type input "09:04"
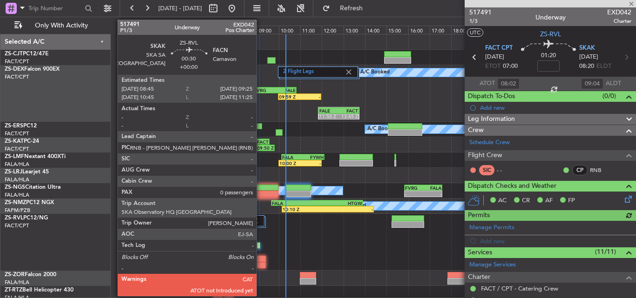
click at [261, 260] on div at bounding box center [258, 259] width 14 height 7
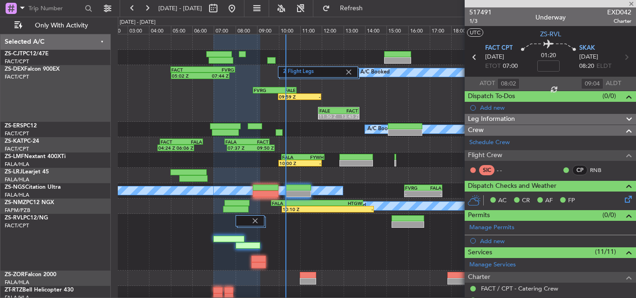
type input "0"
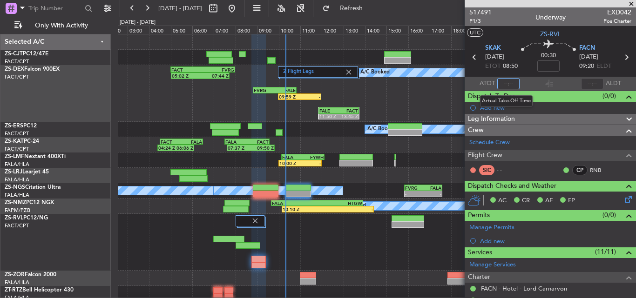
click at [508, 83] on input "text" at bounding box center [508, 83] width 22 height 11
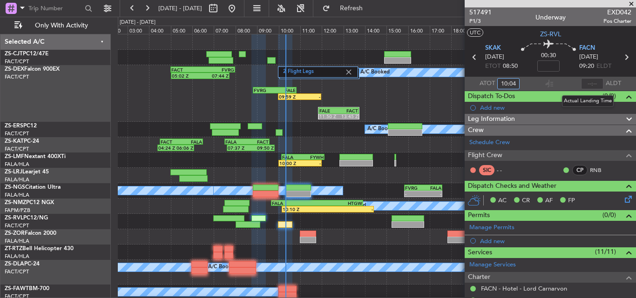
type input "10:04"
click at [586, 83] on input "text" at bounding box center [592, 83] width 22 height 11
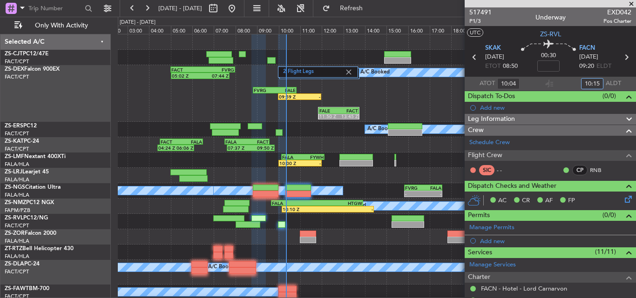
type input "10:15"
click at [634, 2] on span at bounding box center [630, 4] width 9 height 8
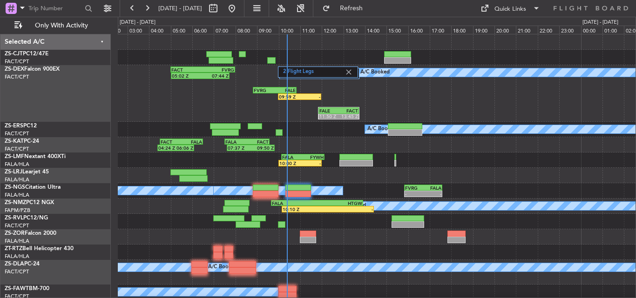
click at [337, 221] on div at bounding box center [377, 221] width 518 height 15
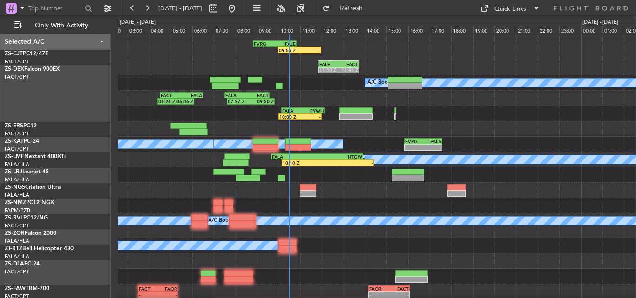
scroll to position [47, 0]
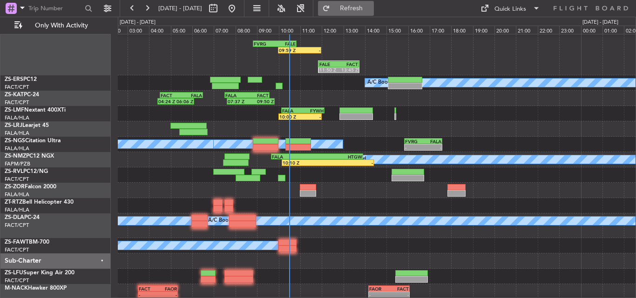
click at [371, 5] on span "Refresh" at bounding box center [351, 8] width 39 height 7
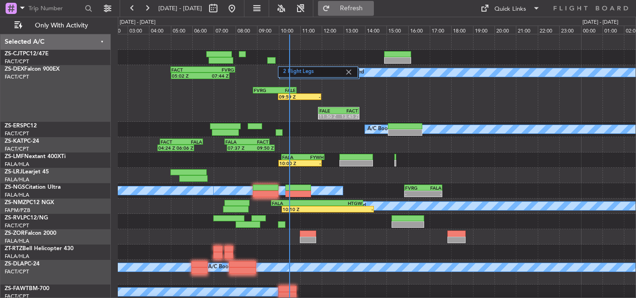
click at [362, 8] on span "Refresh" at bounding box center [351, 8] width 39 height 7
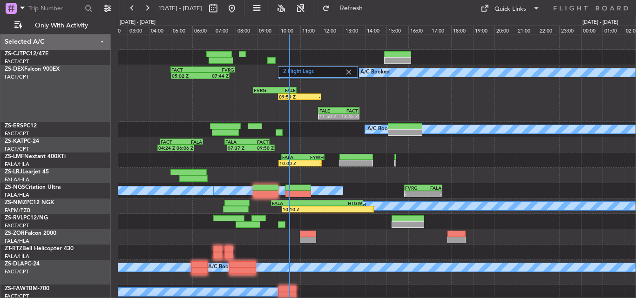
click at [440, 160] on div "10:00 Z - FALA 10:08 Z FYWH 12:08 Z" at bounding box center [377, 160] width 518 height 15
click at [145, 1] on button at bounding box center [147, 8] width 15 height 15
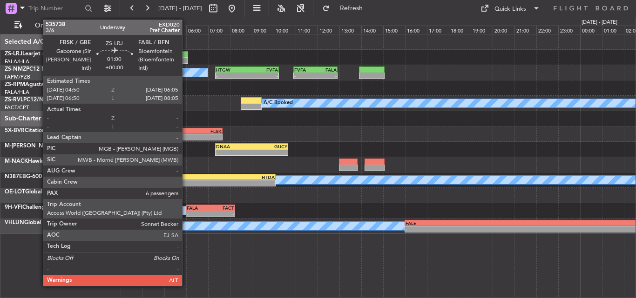
click at [186, 57] on div at bounding box center [173, 54] width 27 height 7
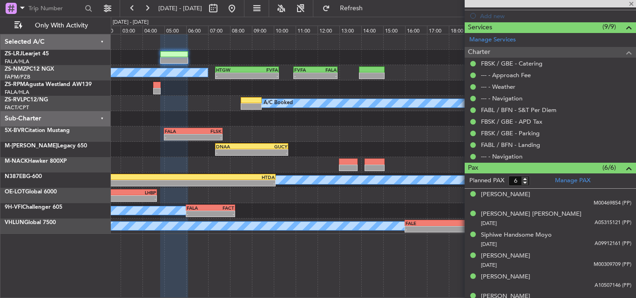
scroll to position [238, 0]
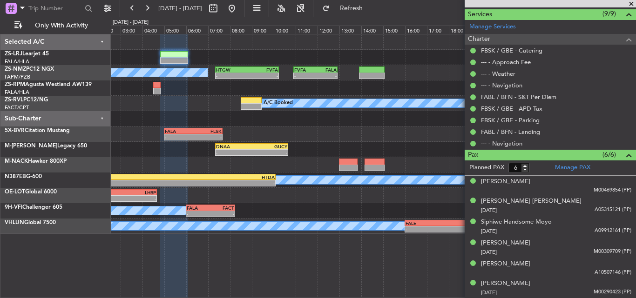
click at [632, 4] on span at bounding box center [630, 4] width 9 height 8
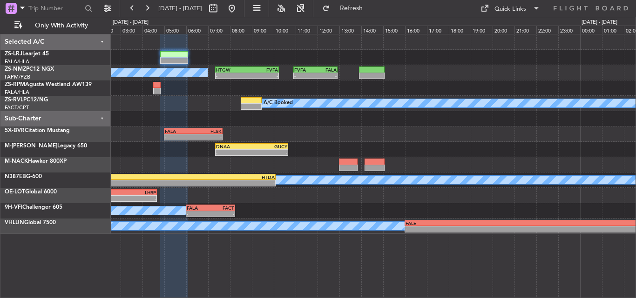
type input "0"
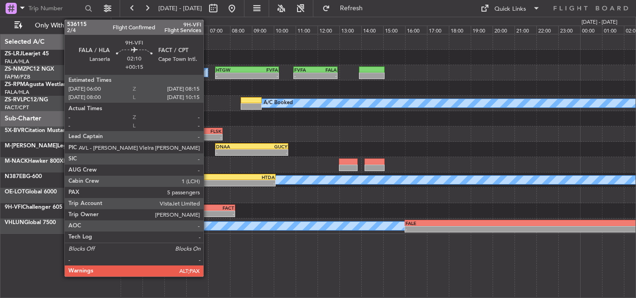
click at [208, 207] on div "FALA" at bounding box center [199, 208] width 24 height 6
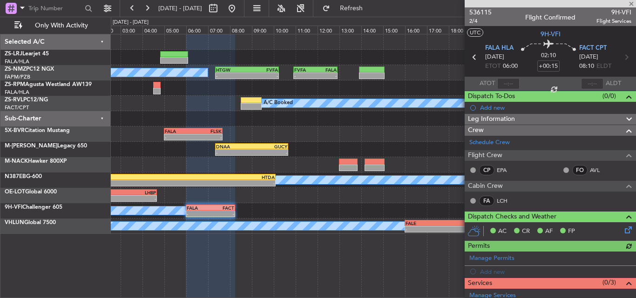
scroll to position [88, 0]
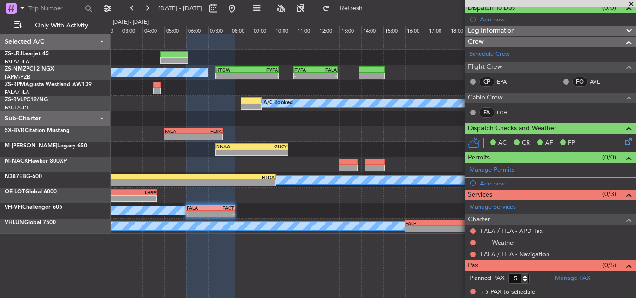
click at [633, 5] on span at bounding box center [630, 4] width 9 height 8
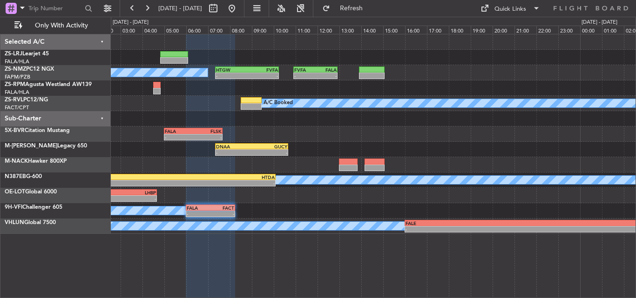
type input "0"
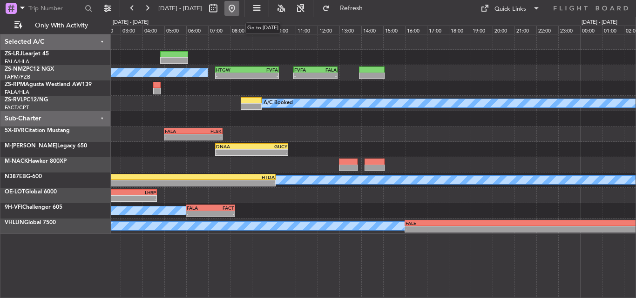
click at [239, 8] on button at bounding box center [231, 8] width 15 height 15
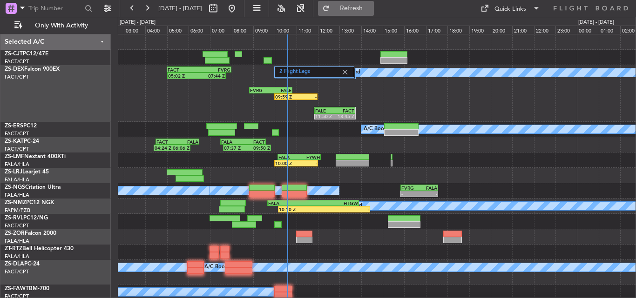
click at [368, 7] on span "Refresh" at bounding box center [351, 8] width 39 height 7
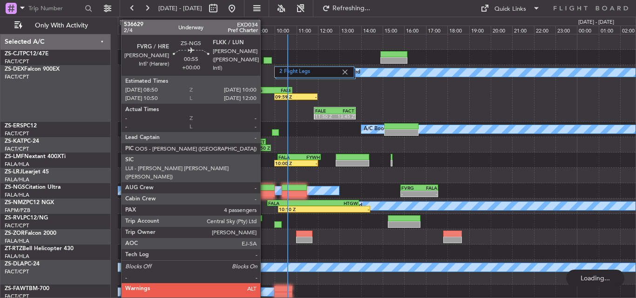
click at [264, 189] on div at bounding box center [262, 188] width 26 height 7
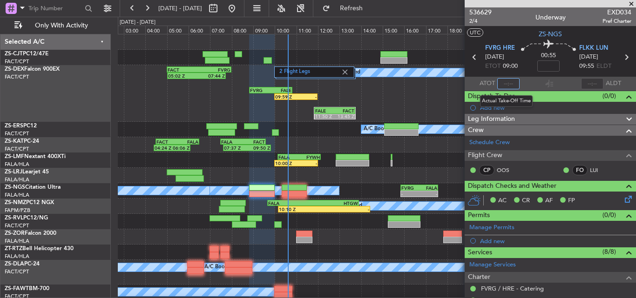
click at [510, 83] on input "text" at bounding box center [508, 83] width 22 height 11
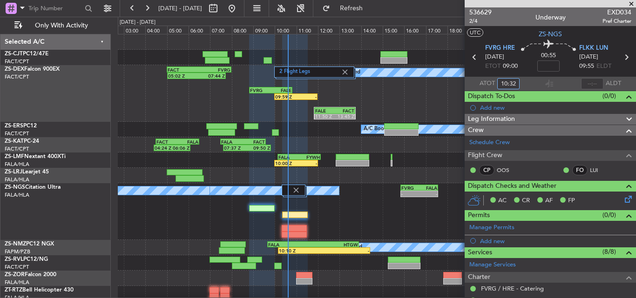
type input "10:32"
click at [634, 3] on span at bounding box center [630, 4] width 9 height 8
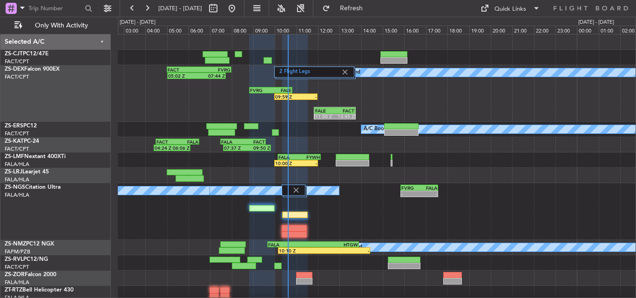
type input "0"
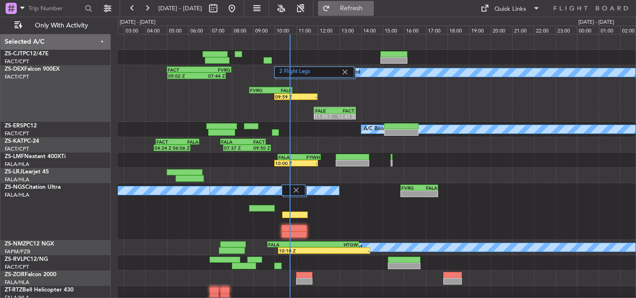
click at [371, 7] on span "Refresh" at bounding box center [351, 8] width 39 height 7
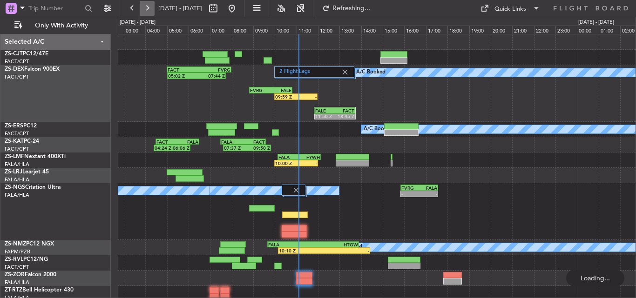
click at [148, 10] on button at bounding box center [147, 8] width 15 height 15
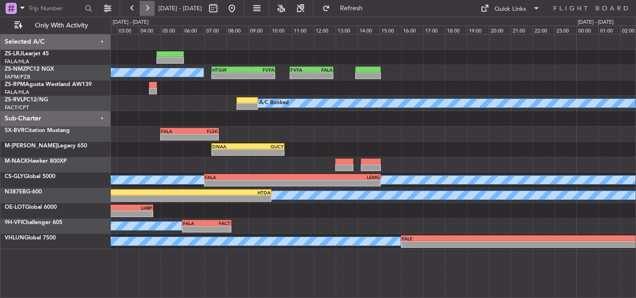
click at [148, 10] on button at bounding box center [147, 8] width 15 height 15
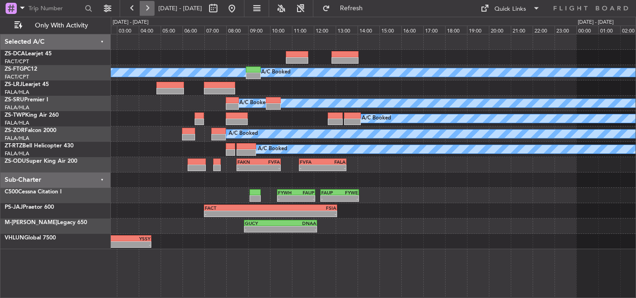
click at [147, 10] on button at bounding box center [147, 8] width 15 height 15
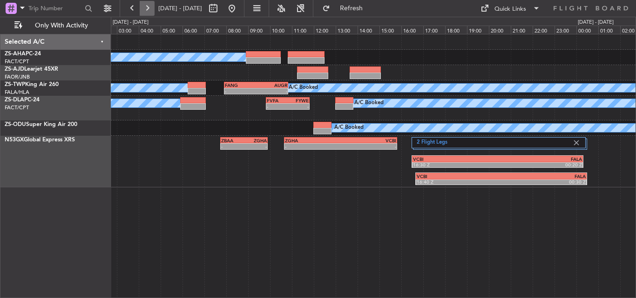
click at [147, 10] on button at bounding box center [147, 8] width 15 height 15
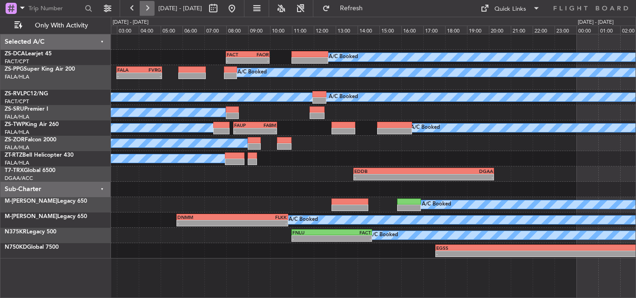
click at [146, 8] on button at bounding box center [147, 8] width 15 height 15
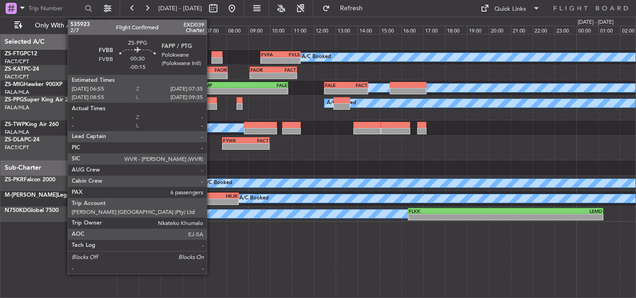
click at [211, 107] on div at bounding box center [209, 106] width 15 height 7
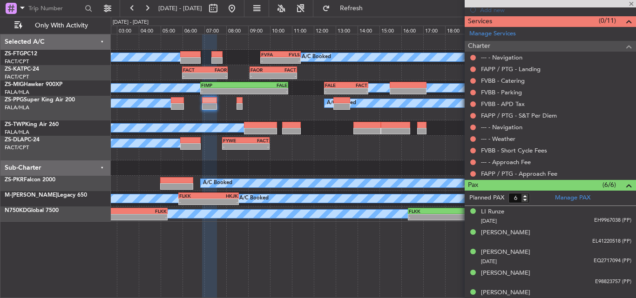
scroll to position [259, 0]
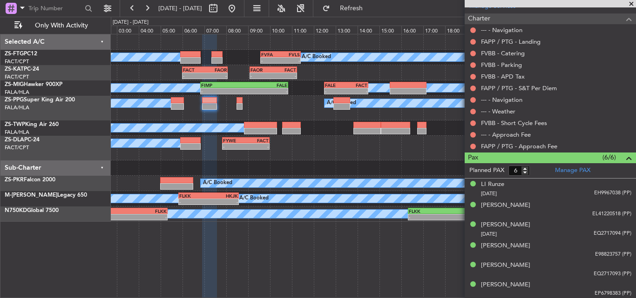
click at [635, 4] on span at bounding box center [630, 4] width 9 height 8
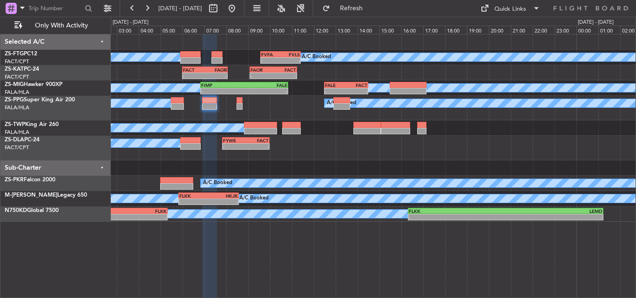
type input "0"
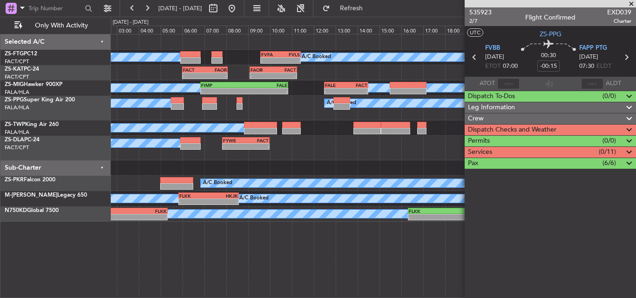
scroll to position [0, 0]
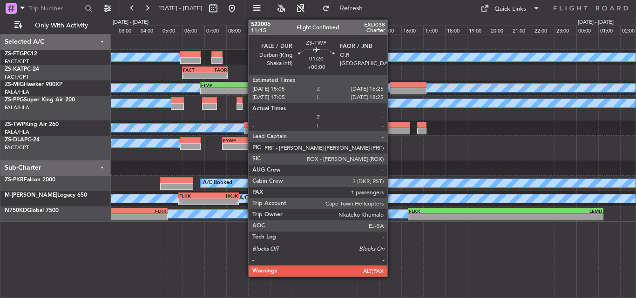
click at [391, 128] on div at bounding box center [395, 125] width 29 height 7
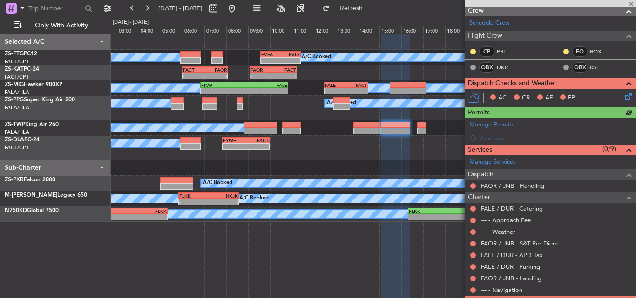
scroll to position [176, 0]
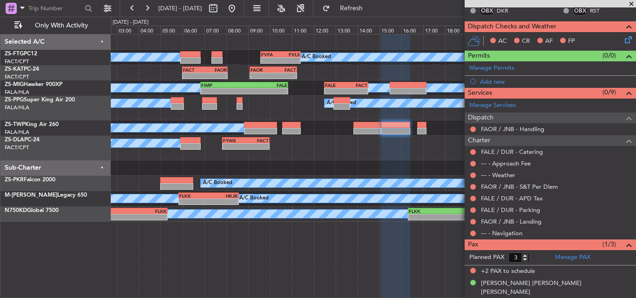
click at [632, 2] on span at bounding box center [630, 4] width 9 height 8
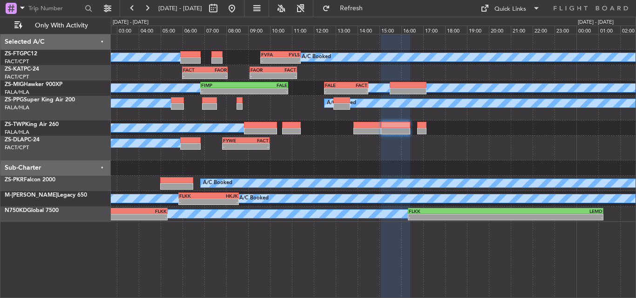
type input "0"
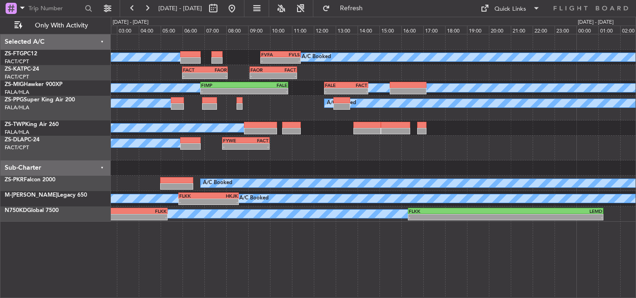
scroll to position [0, 0]
click at [239, 4] on button at bounding box center [231, 8] width 15 height 15
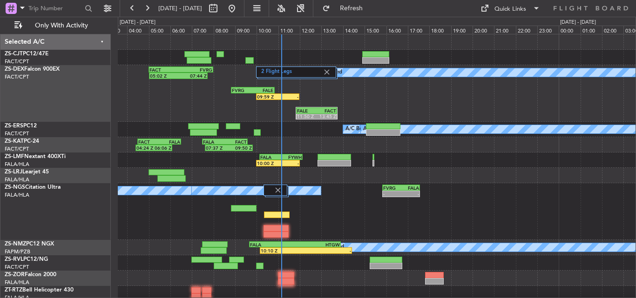
click at [231, 115] on div "A/C Booked A/C Booked 09:59 Z - 2 Flight Legs FVRG 08:50 Z FALE 10:50 Z FALE 11…" at bounding box center [377, 93] width 518 height 57
click at [374, 2] on button "Refresh" at bounding box center [346, 8] width 56 height 15
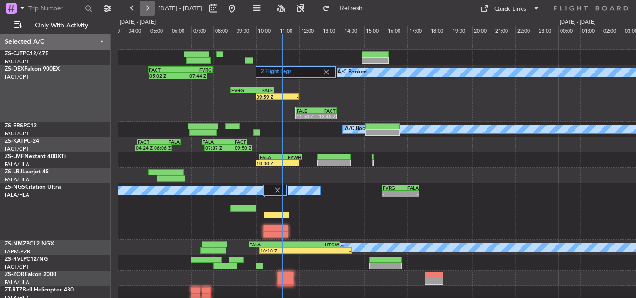
click at [144, 5] on button at bounding box center [147, 8] width 15 height 15
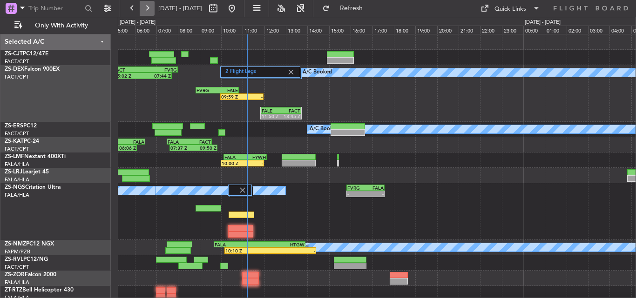
click at [144, 5] on button at bounding box center [147, 8] width 15 height 15
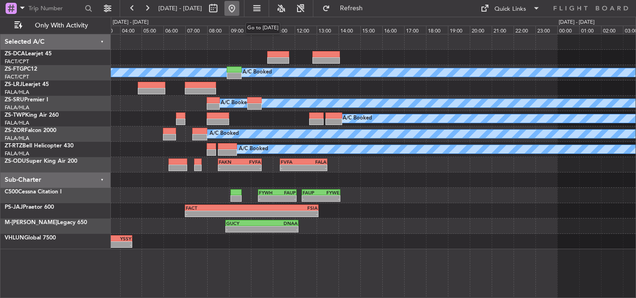
click at [239, 6] on button at bounding box center [231, 8] width 15 height 15
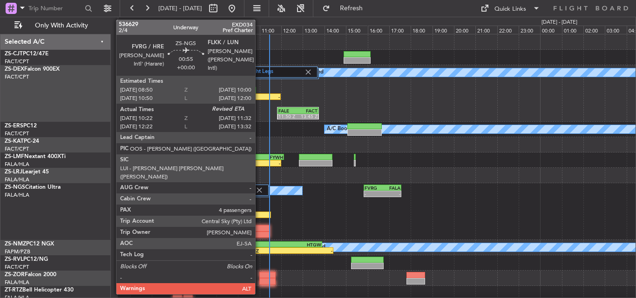
click at [259, 217] on div at bounding box center [258, 215] width 26 height 7
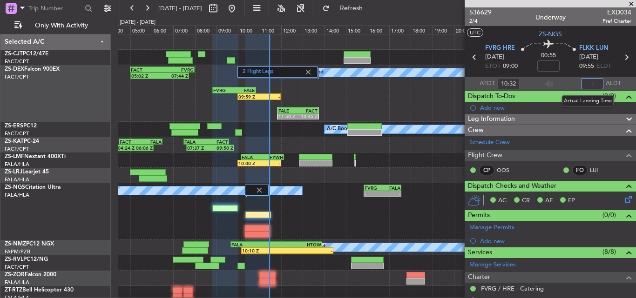
click at [591, 83] on input "text" at bounding box center [592, 83] width 22 height 11
type input "11:24"
click at [632, 4] on span at bounding box center [630, 4] width 9 height 8
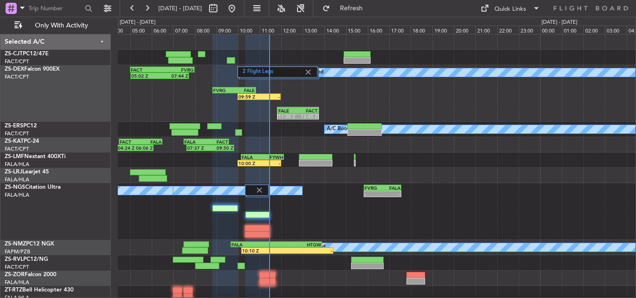
type input "0"
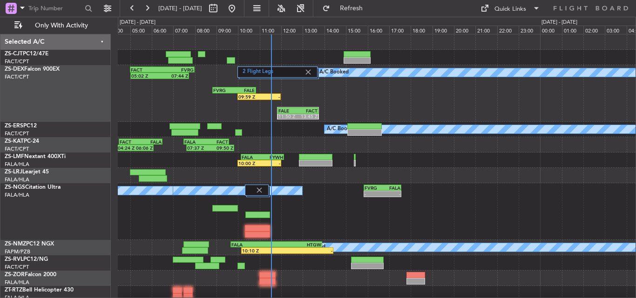
click at [408, 161] on div "10:00 Z - FALA 10:08 Z FYWH 12:08 Z" at bounding box center [377, 160] width 518 height 15
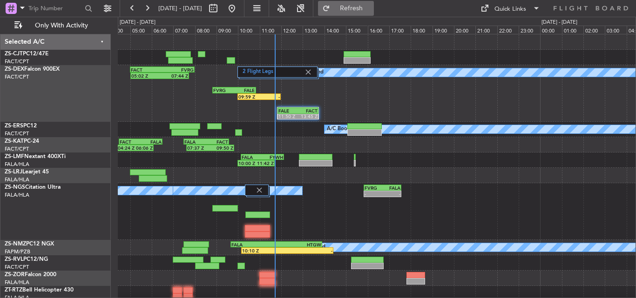
click at [365, 6] on span "Refresh" at bounding box center [351, 8] width 39 height 7
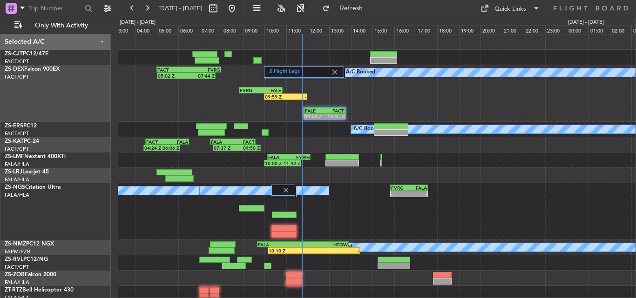
click at [331, 224] on div "A/C Booked A/C Booked - - FVRG 15:50 Z FALA 17:35 Z" at bounding box center [377, 211] width 518 height 57
click at [371, 7] on span "Refresh" at bounding box center [351, 8] width 39 height 7
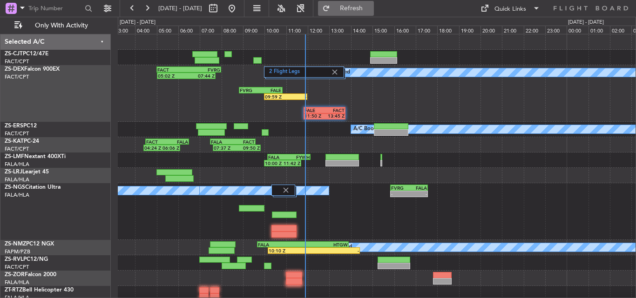
click at [371, 9] on span "Refresh" at bounding box center [351, 8] width 39 height 7
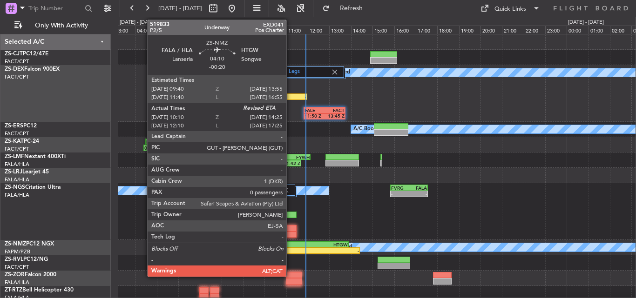
click at [290, 246] on div "FALA" at bounding box center [280, 245] width 45 height 6
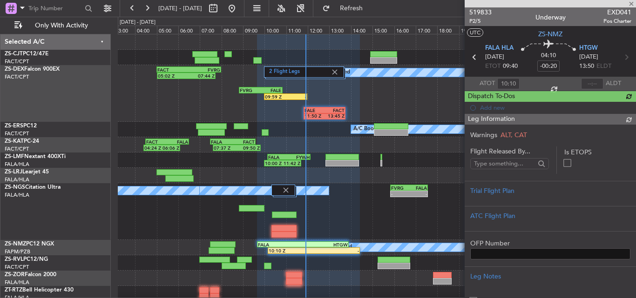
click at [484, 12] on span "519833" at bounding box center [480, 12] width 22 height 10
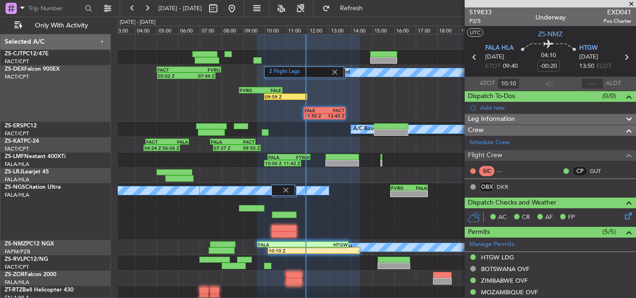
click at [633, 4] on span at bounding box center [630, 4] width 9 height 8
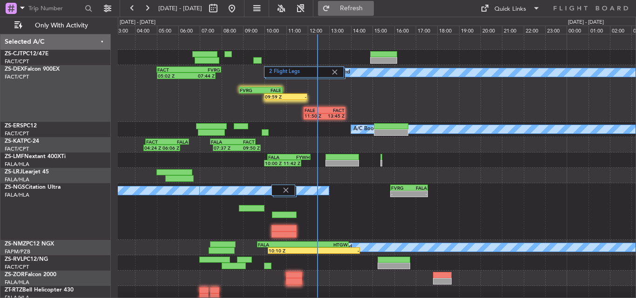
click at [374, 3] on button "Refresh" at bounding box center [346, 8] width 56 height 15
click at [352, 7] on button "Refresh" at bounding box center [346, 8] width 56 height 15
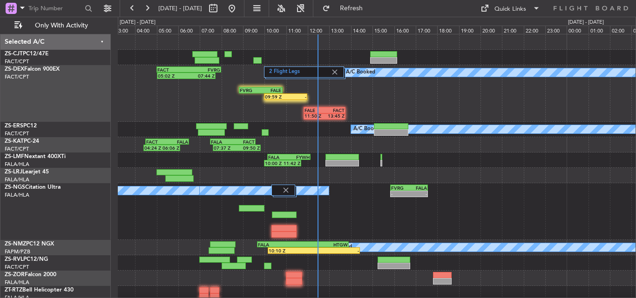
click at [258, 298] on html "10 Sep 2025 - 11 Sep 2025 Refresh Quick Links Only With Activity 2 Flight Legs …" at bounding box center [318, 149] width 636 height 298
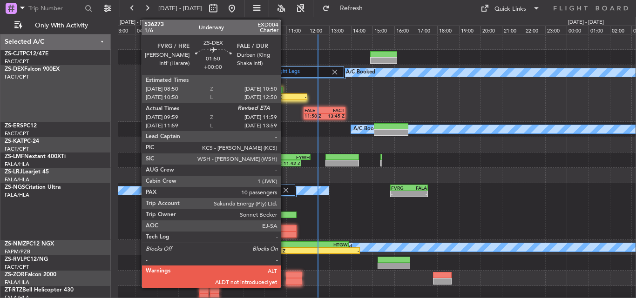
click at [285, 97] on div "09:59 Z" at bounding box center [275, 97] width 21 height 6
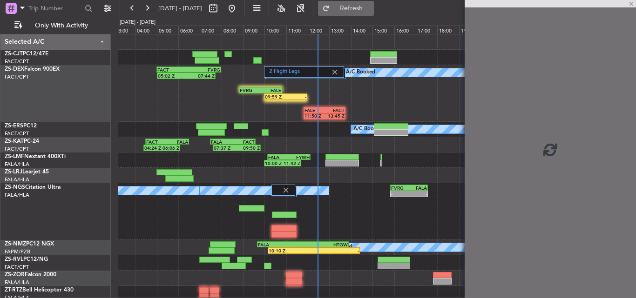
click at [371, 6] on span "Refresh" at bounding box center [351, 8] width 39 height 7
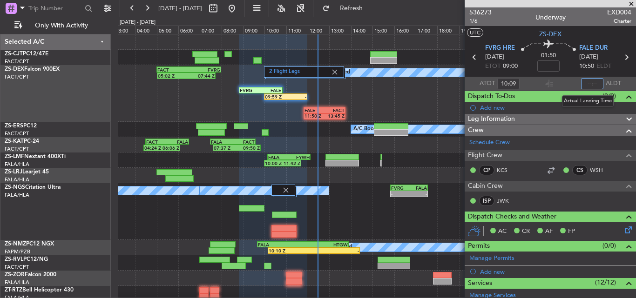
click at [591, 82] on input "text" at bounding box center [592, 83] width 22 height 11
type input "12:06"
click at [633, 5] on span at bounding box center [630, 4] width 9 height 8
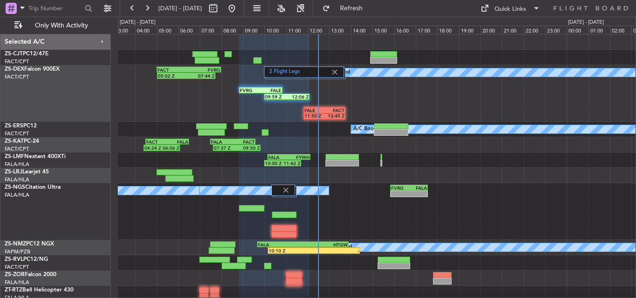
type input "0"
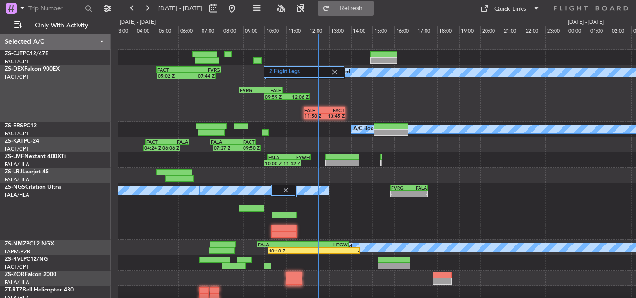
click at [369, 7] on span "Refresh" at bounding box center [351, 8] width 39 height 7
click at [149, 13] on button at bounding box center [147, 8] width 15 height 15
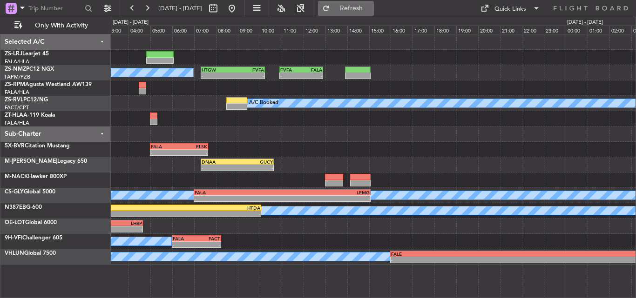
click at [371, 7] on span "Refresh" at bounding box center [351, 8] width 39 height 7
click at [239, 4] on button at bounding box center [231, 8] width 15 height 15
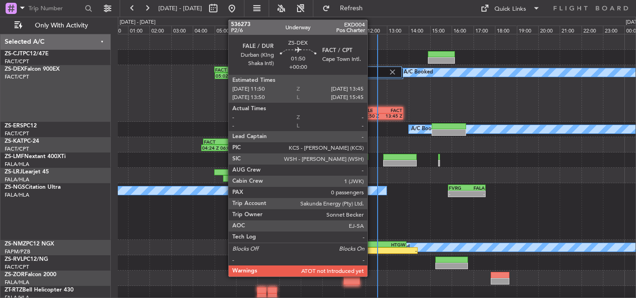
click at [371, 112] on div "FALE" at bounding box center [372, 111] width 20 height 6
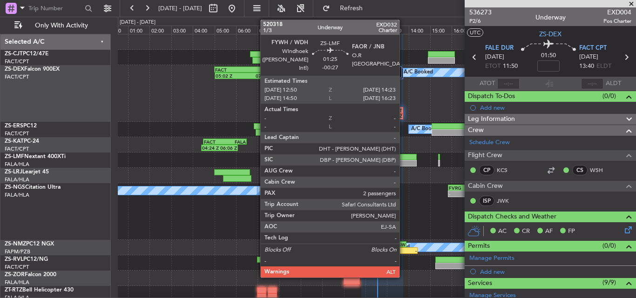
click at [404, 162] on div at bounding box center [400, 163] width 34 height 7
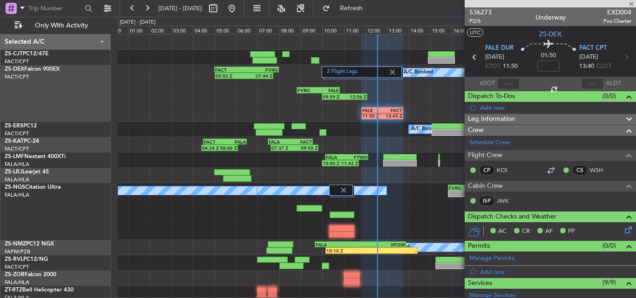
type input "-00:27"
type input "2"
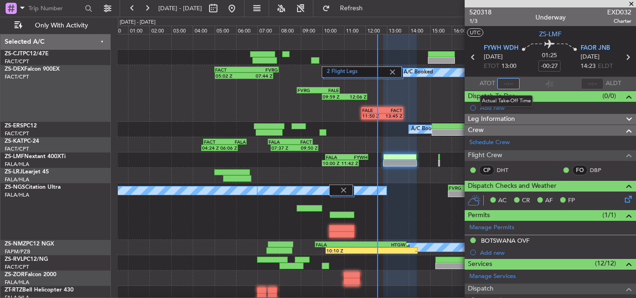
click at [504, 84] on input "text" at bounding box center [508, 83] width 22 height 11
type input "12:30"
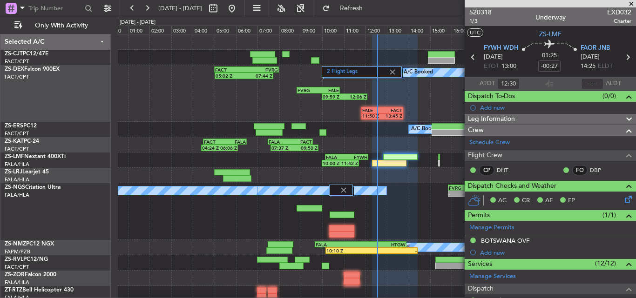
click at [630, 3] on span at bounding box center [630, 4] width 9 height 8
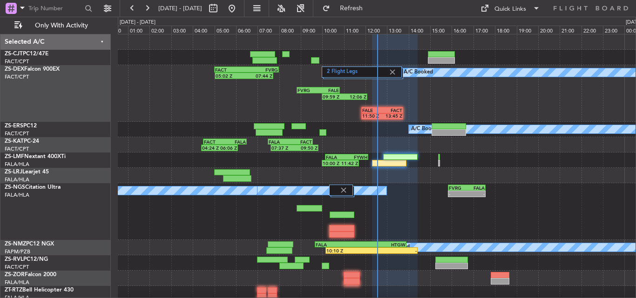
type input "0"
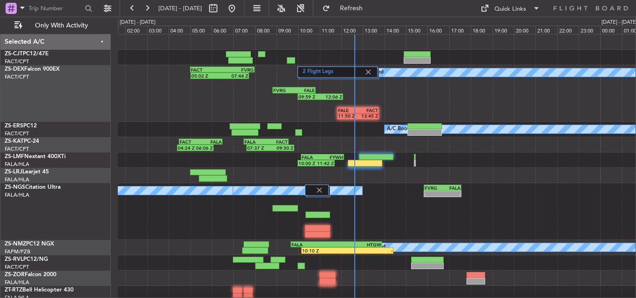
click at [498, 194] on div "2 Flight Legs A/C Booked A/C Booked 05:02 Z 07:44 Z FACT 05:00 Z FVRG 08:00 Z 0…" at bounding box center [377, 233] width 518 height 399
